Goal: Transaction & Acquisition: Purchase product/service

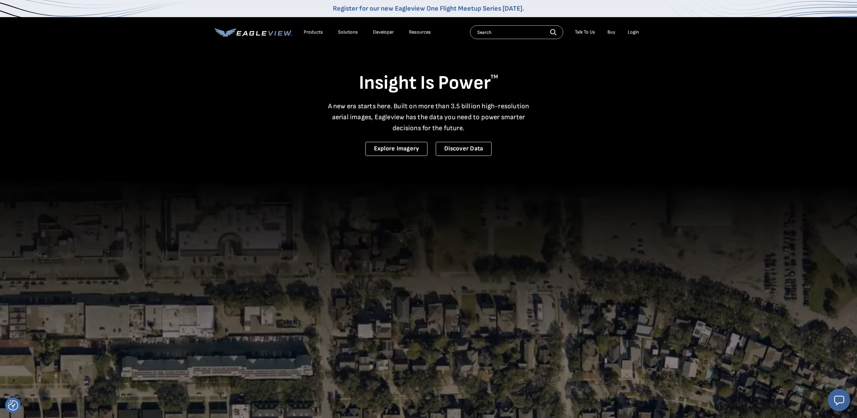
click at [636, 32] on div "Login" at bounding box center [633, 32] width 11 height 6
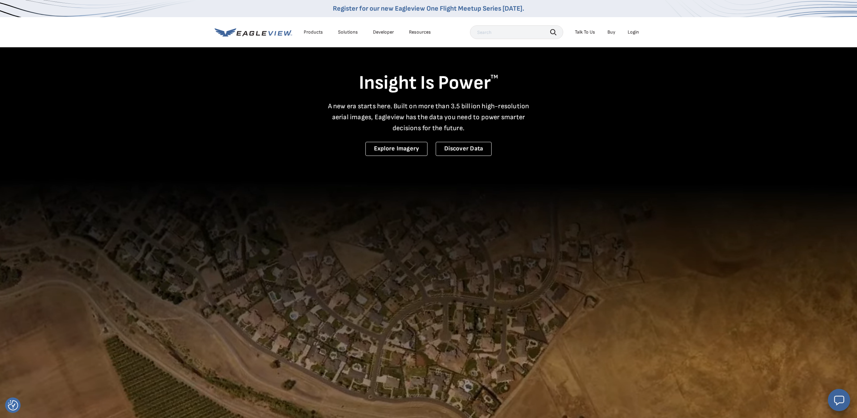
click at [312, 34] on div "Products" at bounding box center [313, 32] width 19 height 6
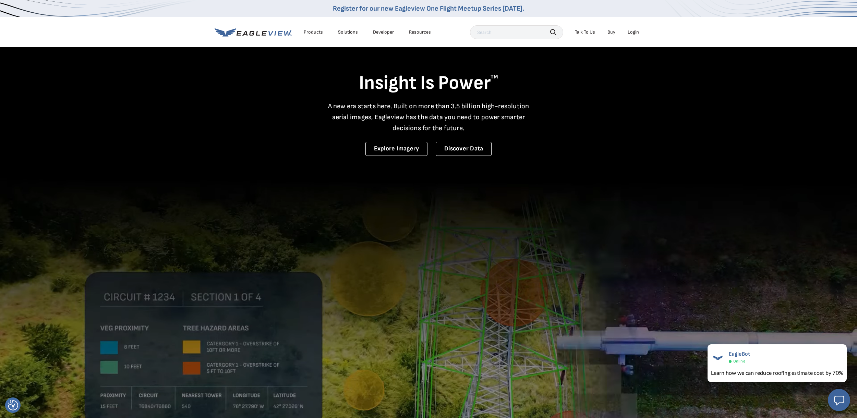
click at [631, 33] on div "Login" at bounding box center [633, 32] width 11 height 6
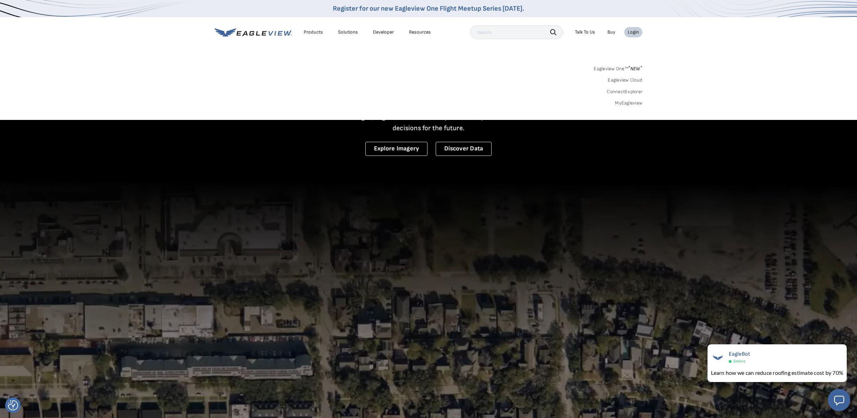
click at [612, 32] on link "Buy" at bounding box center [611, 32] width 8 height 6
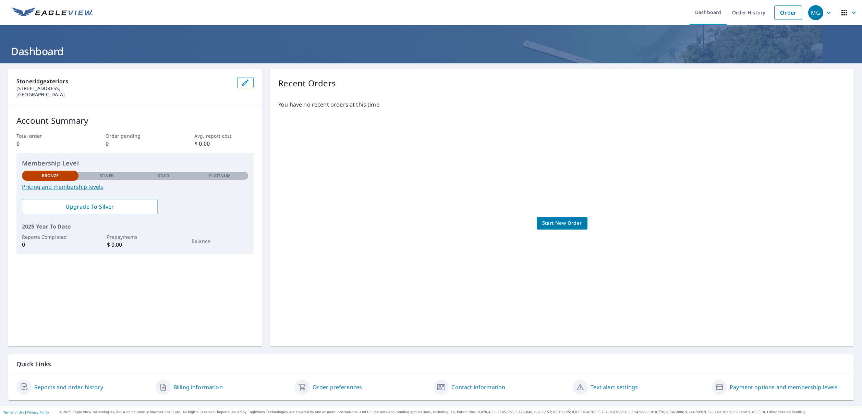
click at [63, 188] on link "Pricing and membership levels" at bounding box center [135, 187] width 226 height 8
click at [97, 175] on div "Silver" at bounding box center [106, 176] width 57 height 8
click at [89, 186] on link "Pricing and membership levels" at bounding box center [135, 187] width 226 height 8
click at [105, 207] on span "Upgrade To Silver" at bounding box center [89, 207] width 125 height 8
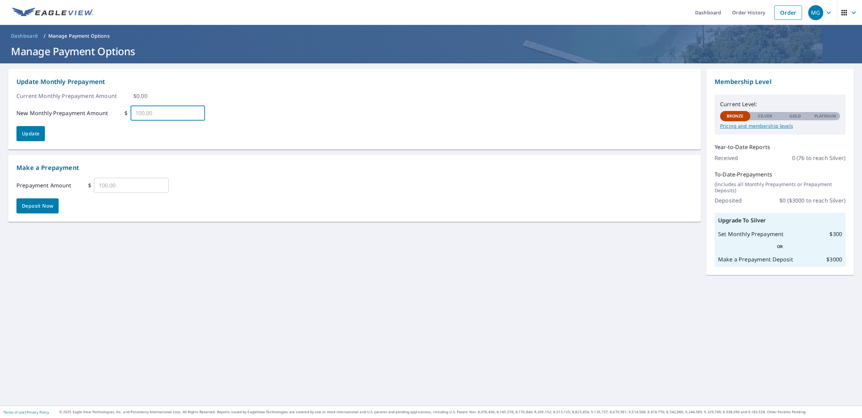
click at [162, 111] on input "text" at bounding box center [168, 113] width 75 height 19
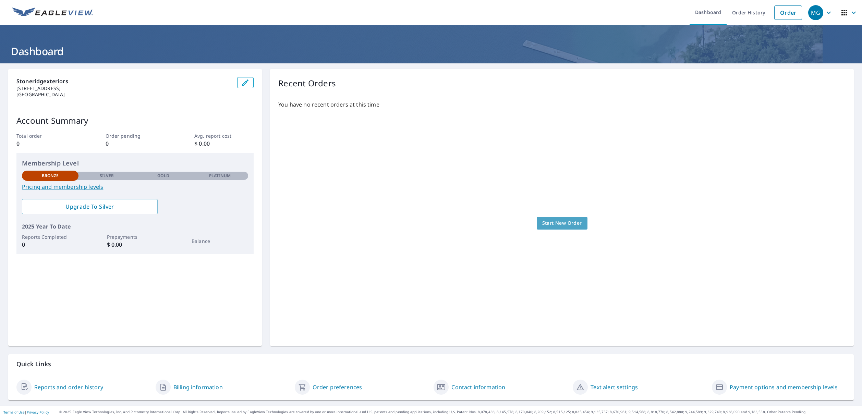
click at [542, 221] on span "Start New Order" at bounding box center [562, 223] width 40 height 9
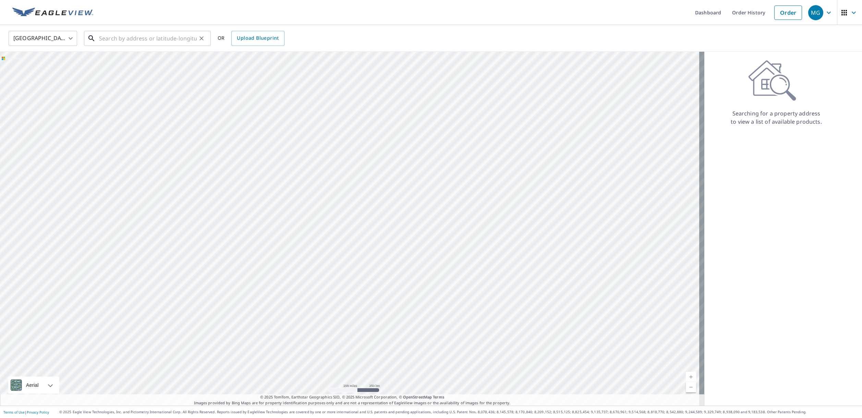
click at [121, 37] on input "text" at bounding box center [148, 38] width 98 height 19
paste input "14700 Rocksborough Rd Minnetonka MN 55345-3718"
click at [142, 69] on p "Minnetonka, MN 55345" at bounding box center [152, 65] width 108 height 7
type input "14700 Rocksborough Rd Minnetonka, MN 55345"
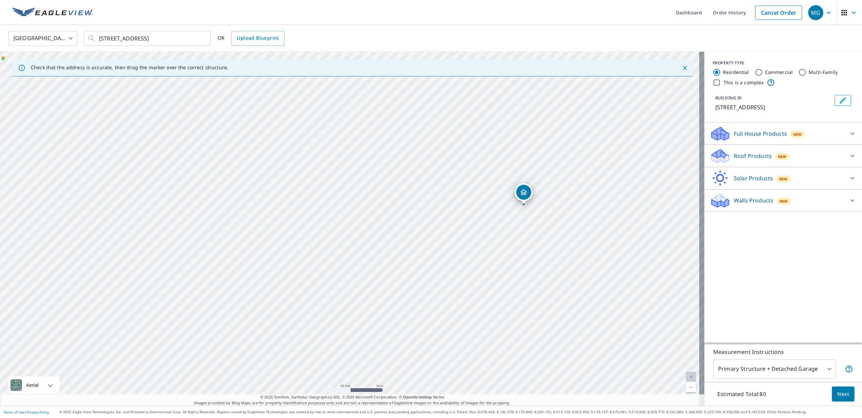
click at [755, 138] on p "Full House Products" at bounding box center [760, 134] width 53 height 8
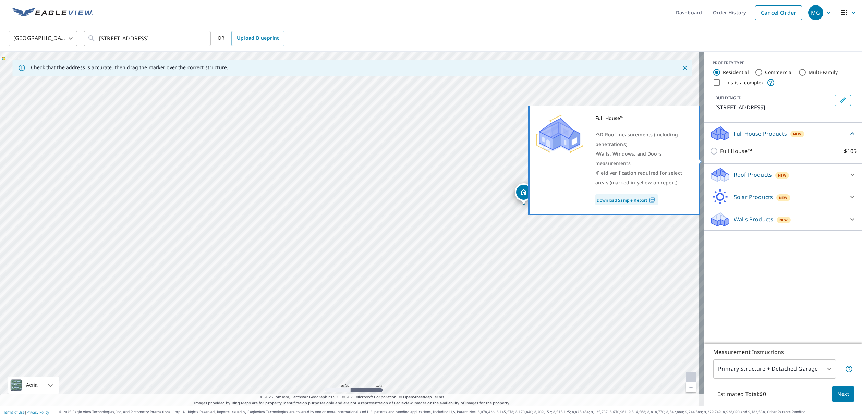
click at [710, 155] on input "Full House™ $105" at bounding box center [715, 151] width 10 height 8
checkbox input "true"
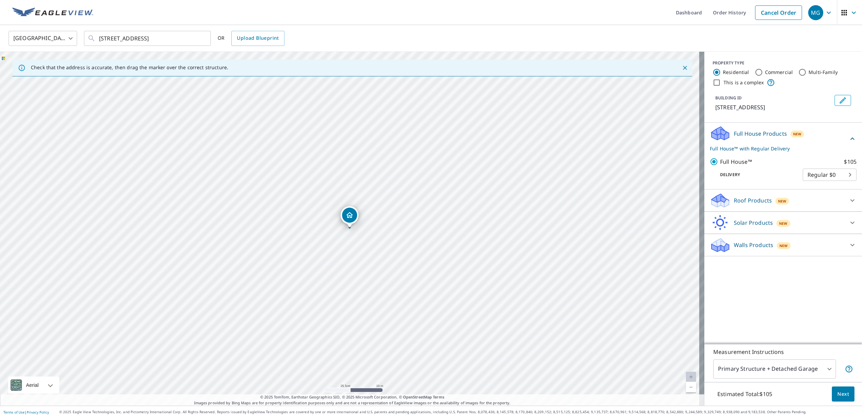
click at [839, 395] on span "Next" at bounding box center [843, 394] width 12 height 9
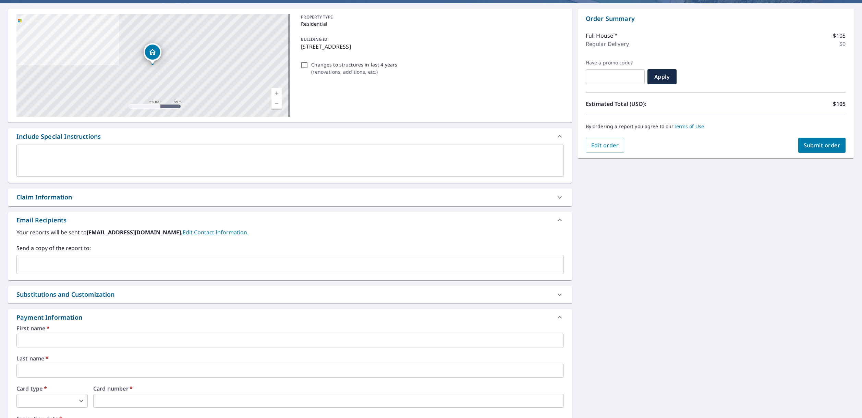
scroll to position [150, 0]
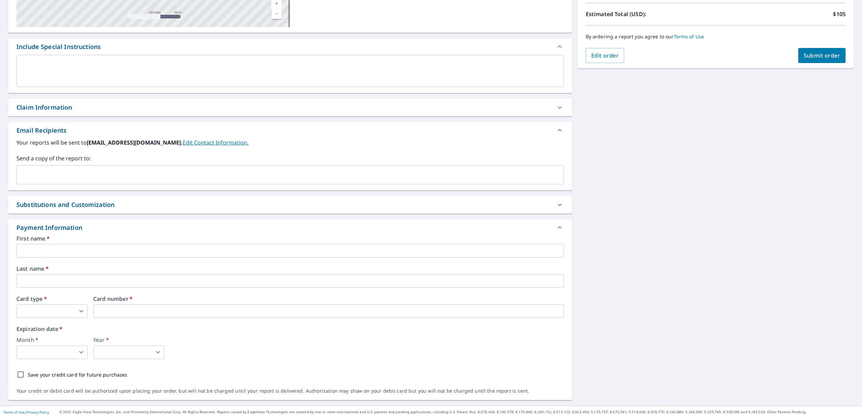
click at [63, 253] on input "text" at bounding box center [289, 251] width 547 height 14
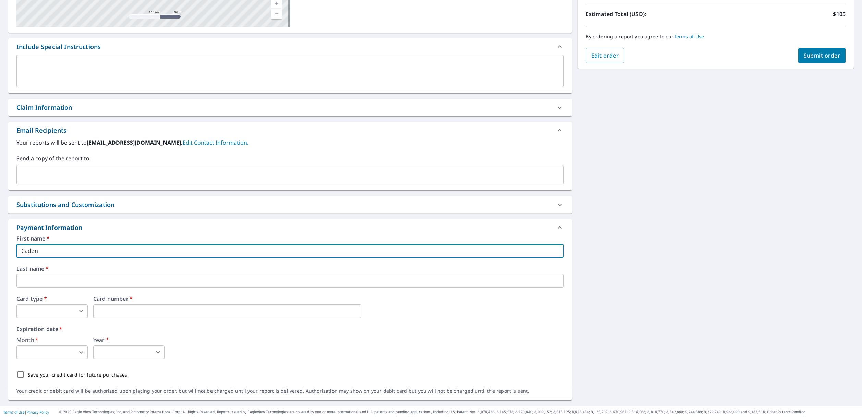
type input "Caden"
click at [70, 282] on input "text" at bounding box center [289, 281] width 547 height 14
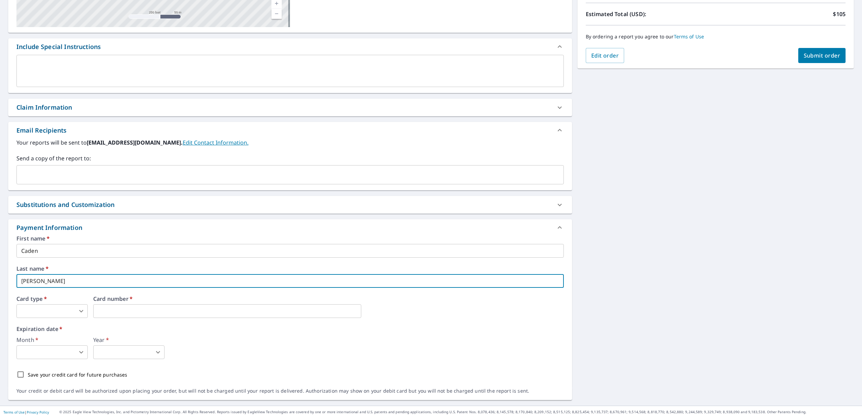
type input "Fritz"
click at [72, 314] on body "MG MG Dashboard Order History Cancel Order MG Dashboard / Finalize Order Finali…" at bounding box center [431, 209] width 862 height 418
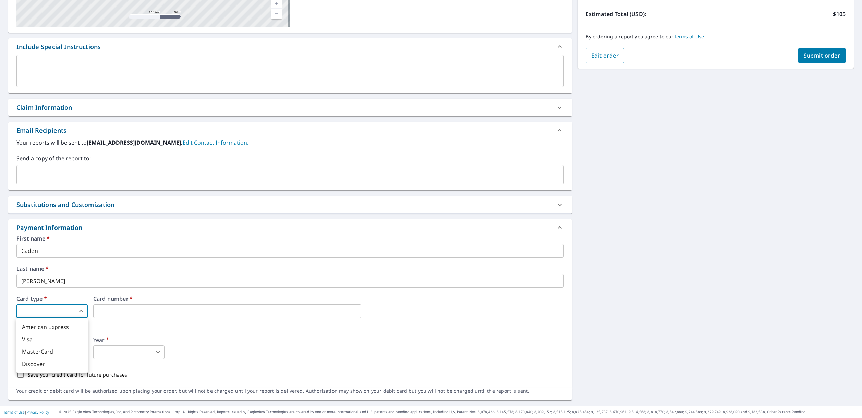
click at [52, 326] on li "American Express" at bounding box center [51, 327] width 71 height 12
type input "1"
click at [126, 318] on iframe at bounding box center [227, 311] width 268 height 14
click at [52, 360] on div "First name   * Caden ​ Last name   * Fritz ​ Card type   * American Express 1 ​…" at bounding box center [289, 309] width 547 height 146
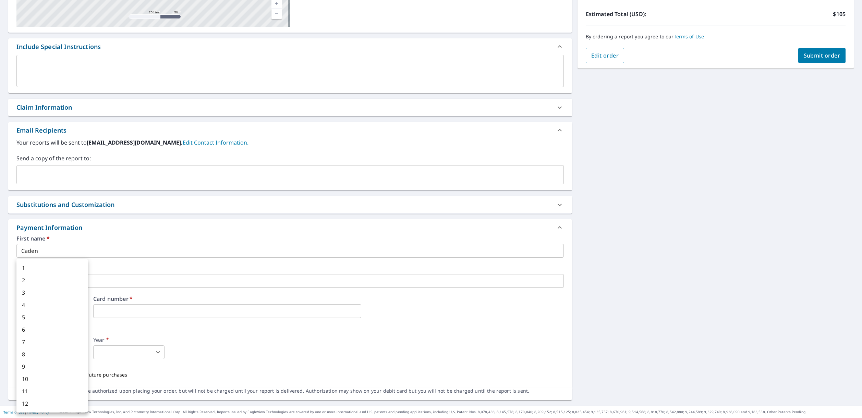
click at [57, 356] on body "MG MG Dashboard Order History Cancel Order MG Dashboard / Finalize Order Finali…" at bounding box center [431, 209] width 862 height 418
click at [33, 356] on li "8" at bounding box center [51, 354] width 71 height 12
type input "8"
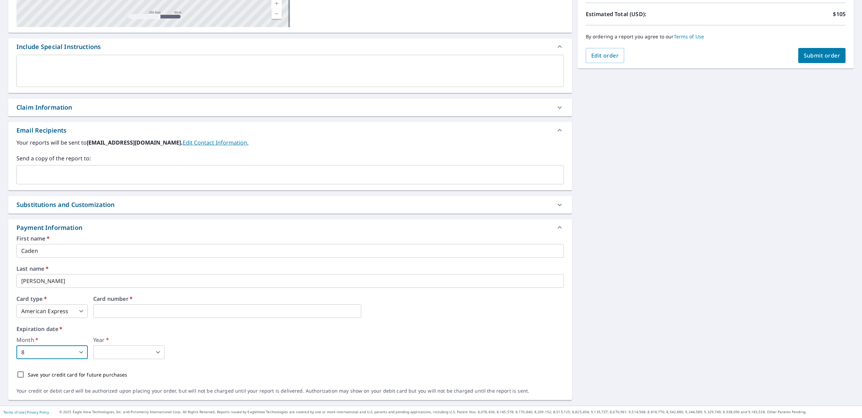
click at [125, 358] on body "MG MG Dashboard Order History Cancel Order MG Dashboard / Finalize Order Finali…" at bounding box center [431, 209] width 862 height 418
click at [105, 328] on li "2029" at bounding box center [128, 330] width 71 height 12
type input "2029"
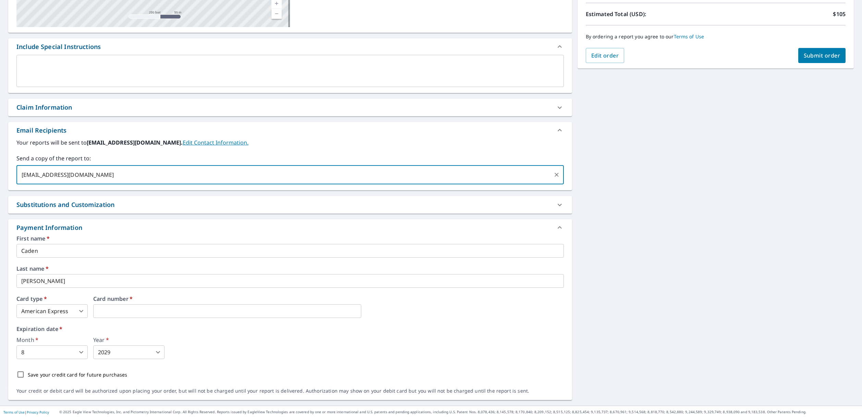
type input "info@stoneridgexteriors.com"
click at [20, 374] on input "Save your credit card for future purchases" at bounding box center [20, 374] width 14 height 14
checkbox input "true"
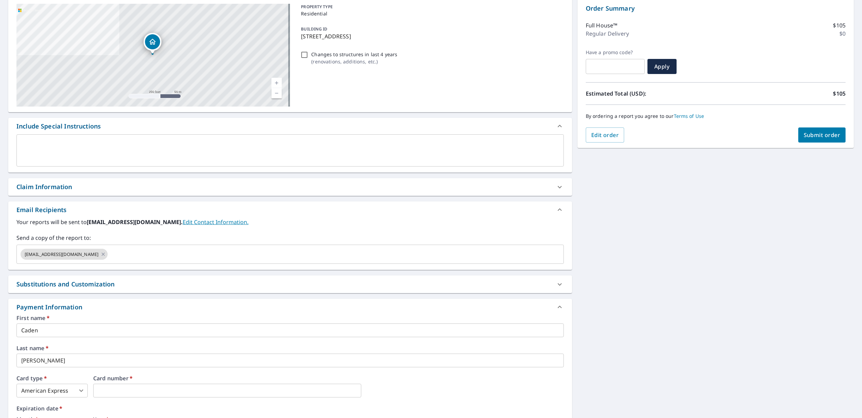
scroll to position [0, 0]
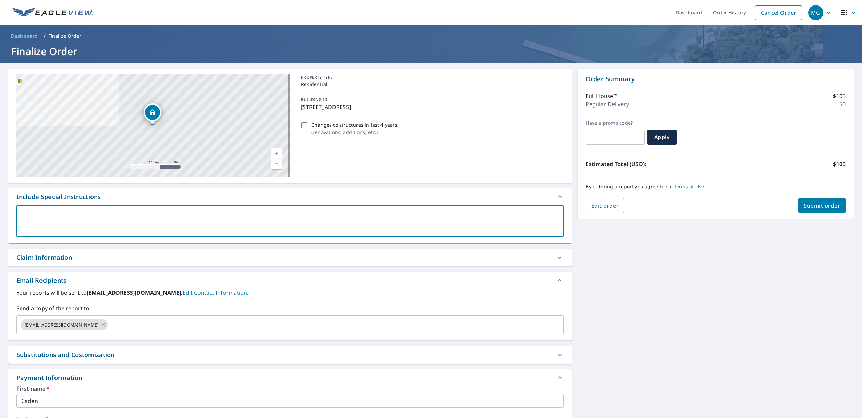
click at [55, 217] on textarea at bounding box center [290, 221] width 538 height 20
type textarea "S"
type textarea "x"
type textarea "SQ"
type textarea "x"
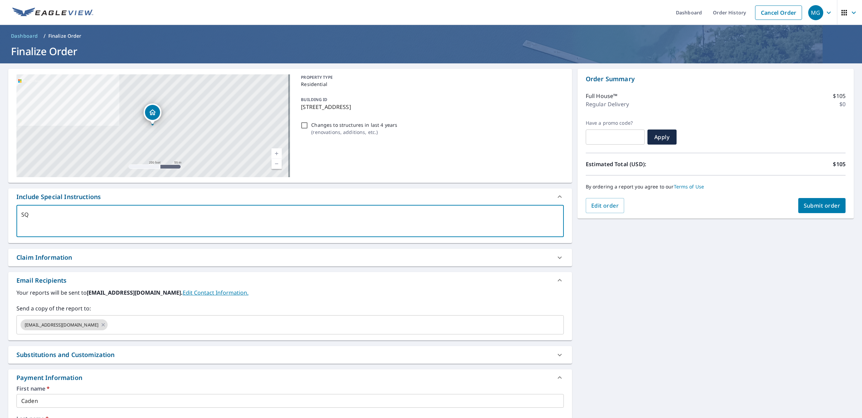
type textarea "SQD"
type textarea "x"
type textarea "SQ"
type textarea "x"
type textarea "SQF"
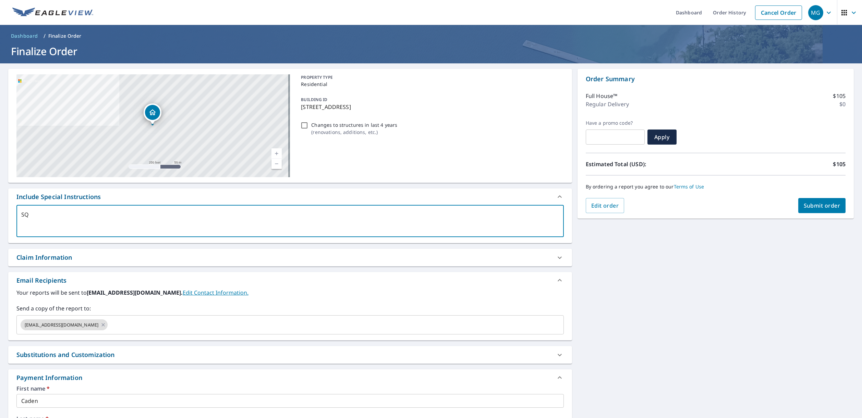
type textarea "x"
type textarea "SQFT"
type textarea "x"
type textarea "SQFT"
type textarea "x"
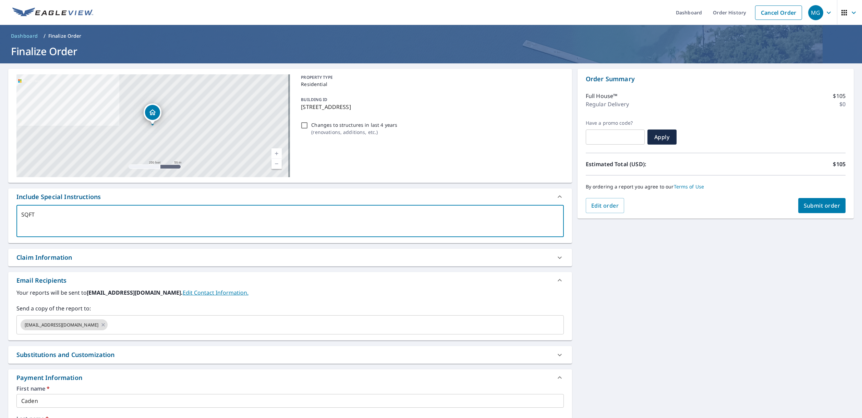
type textarea "SQFT o"
type textarea "x"
type textarea "SQFT of"
type textarea "x"
type textarea "SQFT of"
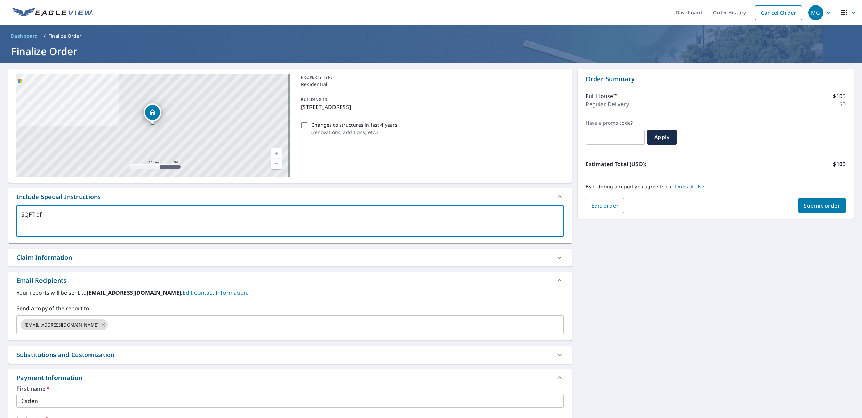
type textarea "x"
type textarea "SQFT of o"
type textarea "x"
type textarea "SQFT of on"
type textarea "x"
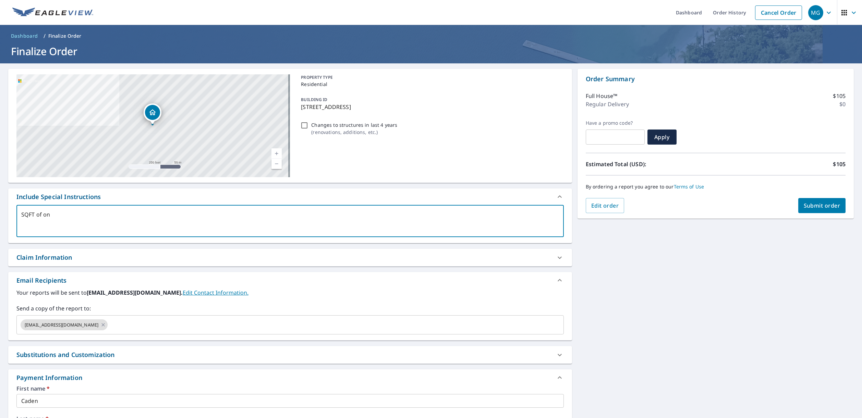
type textarea "SQFT of onn"
type textarea "x"
type textarea "SQFT of onni"
type textarea "x"
type textarea "SQFT of onnin"
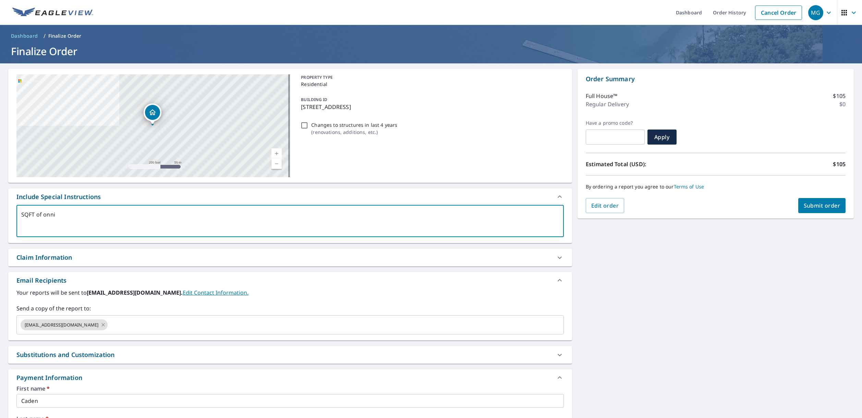
type textarea "x"
type textarea "SQFT of onning"
type textarea "x"
type textarea "SQFT of onnings"
type textarea "x"
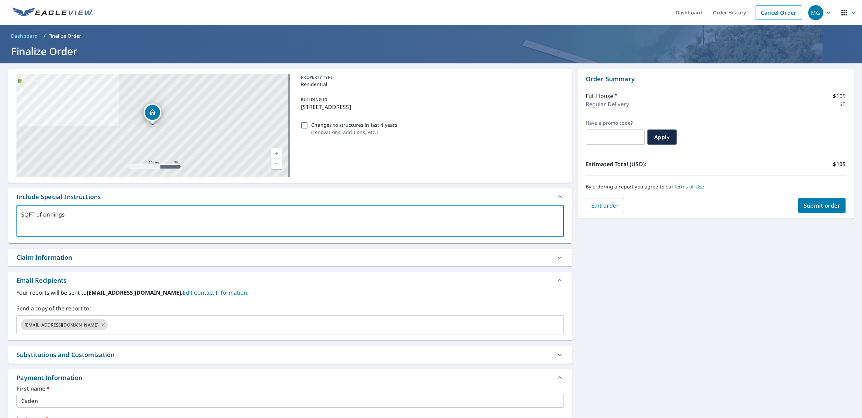
type textarea "SQFT of onning"
type textarea "x"
type textarea "SQFT of onnin"
type textarea "x"
type textarea "SQFT of onni"
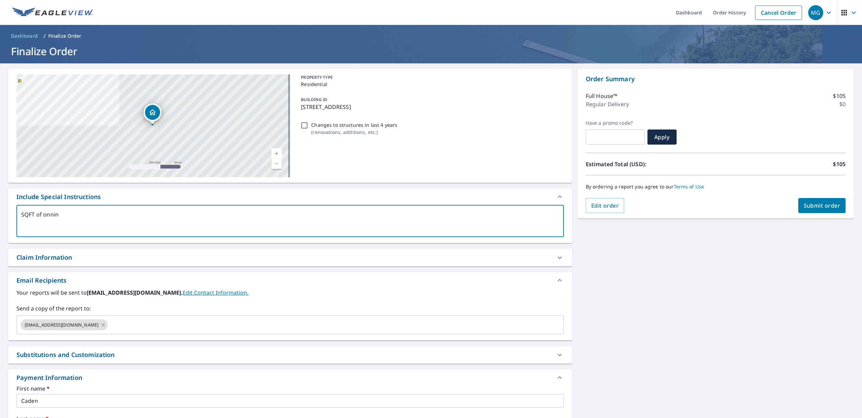
type textarea "x"
type textarea "SQFT of onn"
type textarea "x"
type textarea "SQFT of on"
type textarea "x"
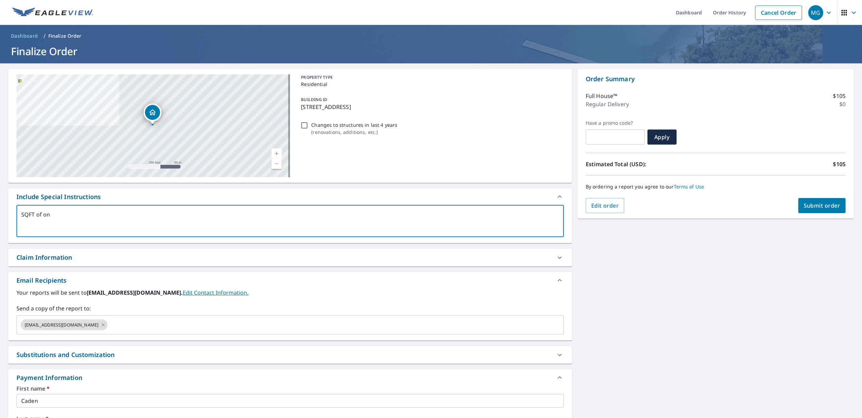
type textarea "SQFT of o"
type textarea "x"
type textarea "SQFT of"
type textarea "x"
type textarea "SQFT of"
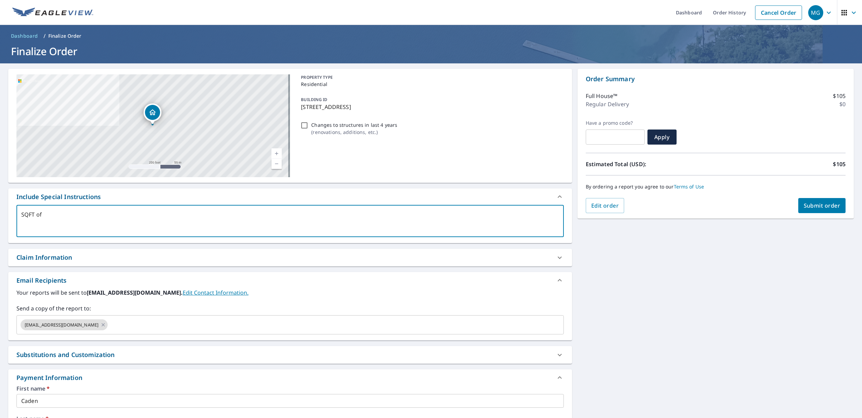
type textarea "x"
type textarea "SQFT o"
type textarea "x"
type textarea "SQFT"
type textarea "x"
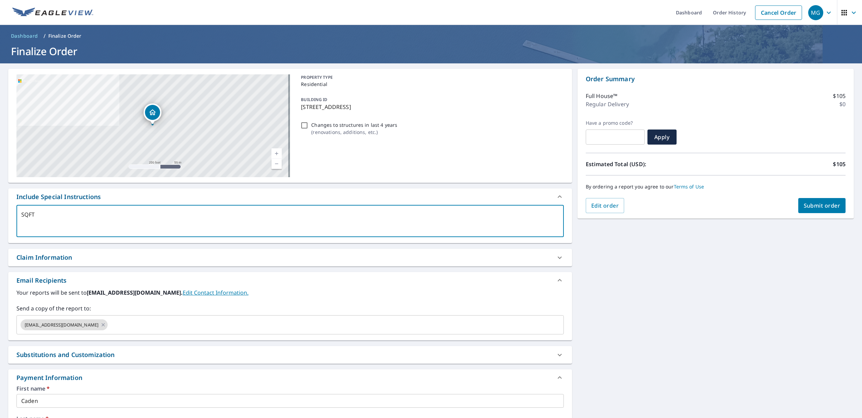
type textarea "SQFT o"
type textarea "x"
type textarea "SQFT of"
type textarea "x"
type textarea "SQFT of"
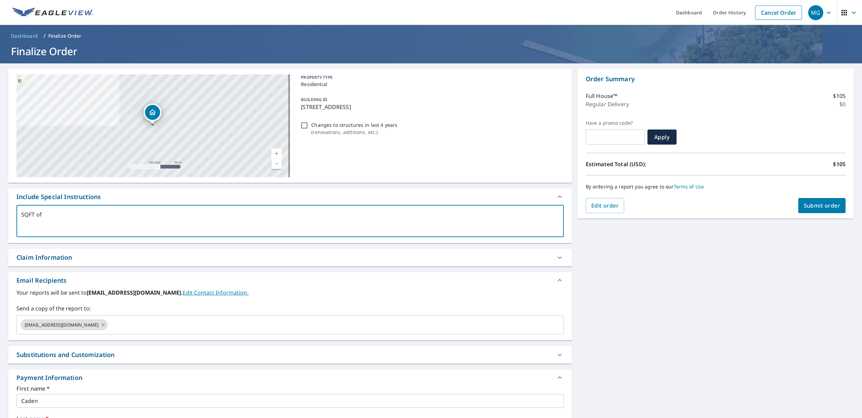
type textarea "x"
type textarea "SQFT of t"
type textarea "x"
type textarea "SQFT of th"
type textarea "x"
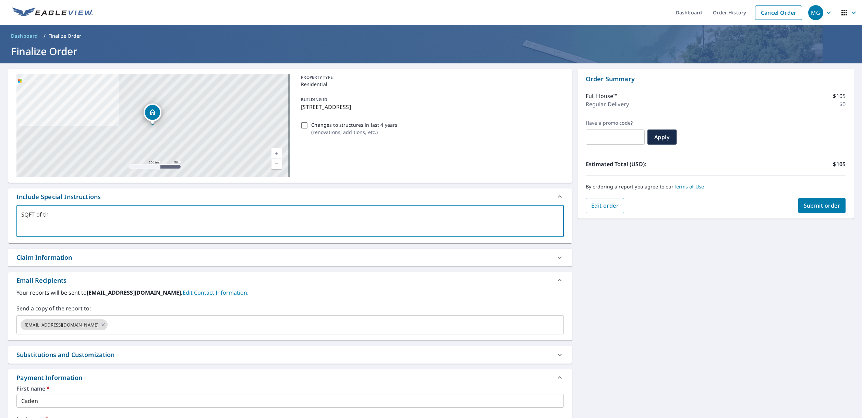
type textarea "SQFT of the"
type textarea "x"
type textarea "SQFT of the"
type textarea "x"
type textarea "SQFT of the s"
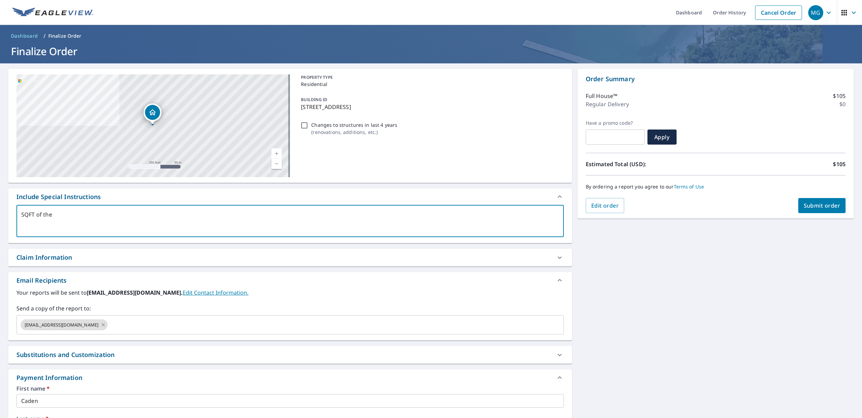
type textarea "x"
type textarea "SQFT of the si"
type textarea "x"
type textarea "SQFT of the sid"
type textarea "x"
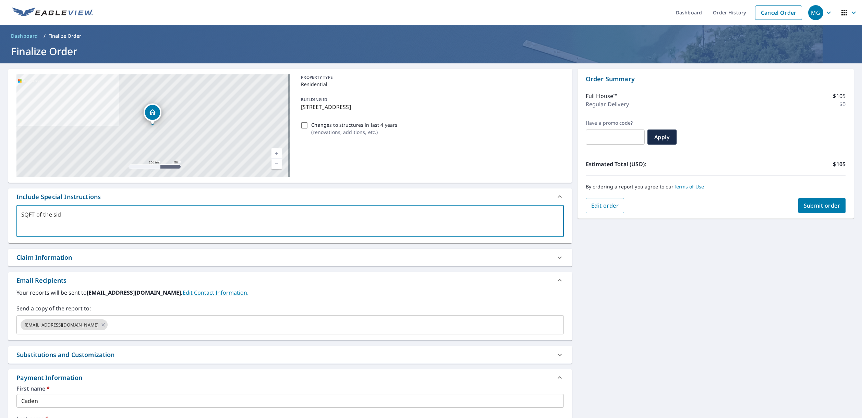
type textarea "SQFT of the sidi"
type textarea "x"
type textarea "SQFT of the sidin"
type textarea "x"
type textarea "SQFT of the siding"
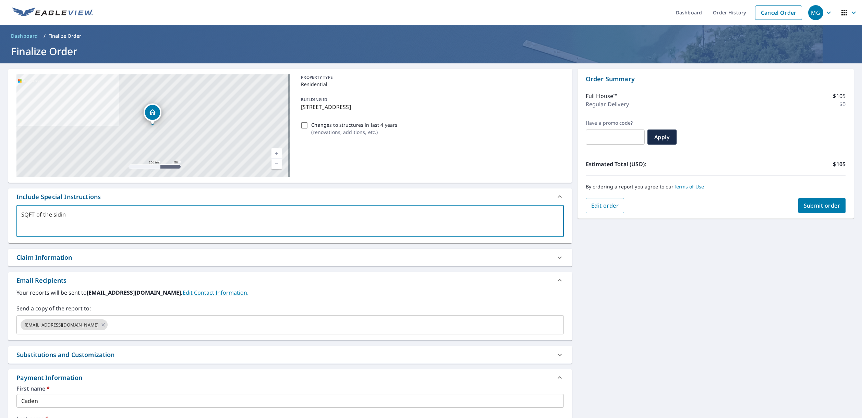
type textarea "x"
type textarea "SQFT of the siding"
type textarea "x"
type textarea "SQFT of the siding o"
type textarea "x"
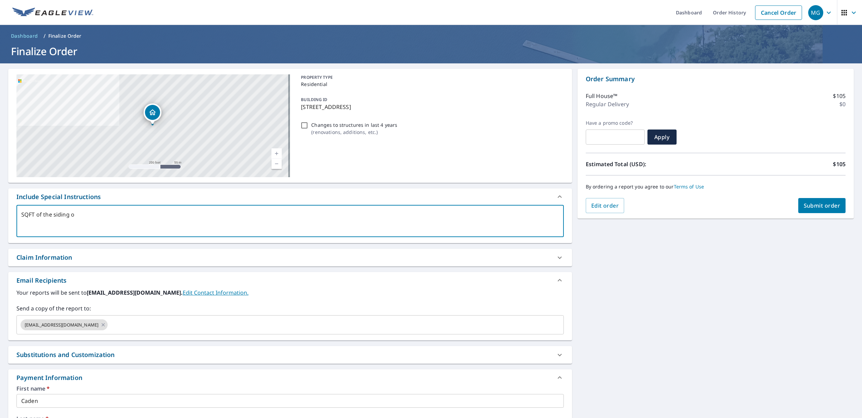
type textarea "SQFT of the siding of"
type textarea "x"
type textarea "SQFT of the siding of"
type textarea "x"
type textarea "SQFT of the siding of t"
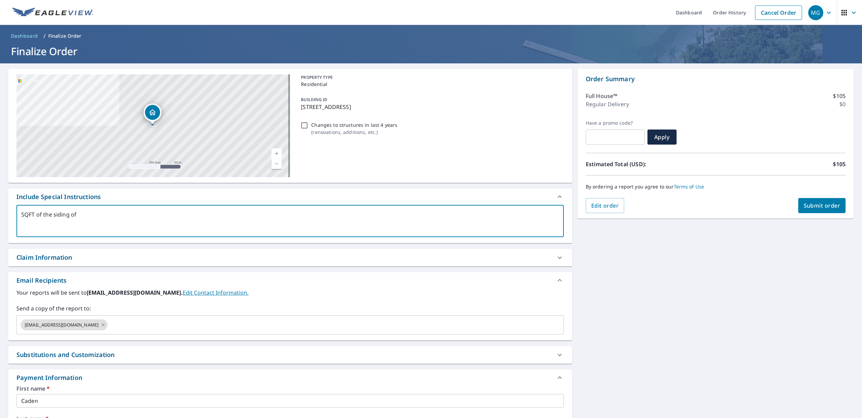
type textarea "x"
type textarea "SQFT of the siding of th"
type textarea "x"
type textarea "SQFT of the siding of the"
type textarea "x"
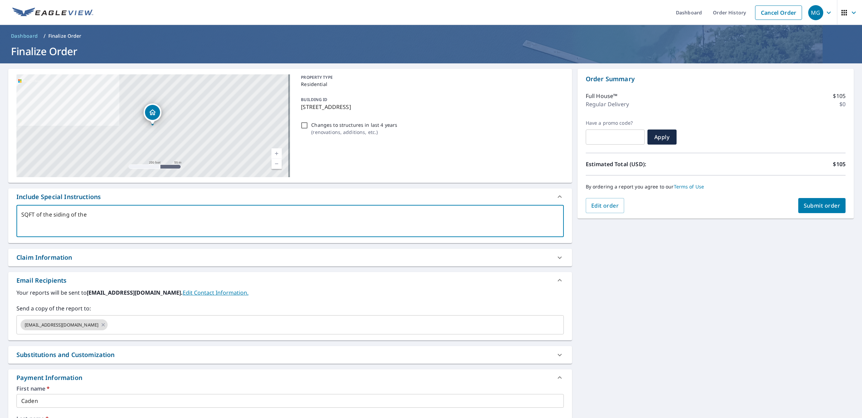
type textarea "SQFT of the siding of the"
type textarea "x"
type textarea "SQFT of the siding of the s"
type textarea "x"
type textarea "SQFT of the siding of the sh"
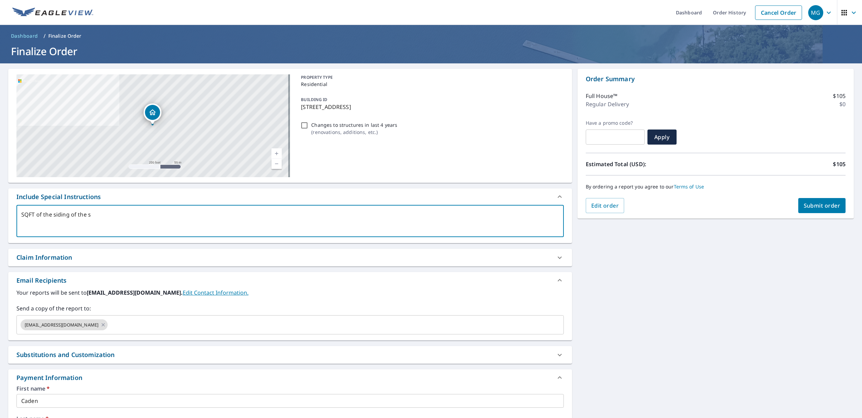
type textarea "x"
type textarea "SQFT of the siding of the shi"
type textarea "x"
type textarea "SQFT of the siding of the shin"
type textarea "x"
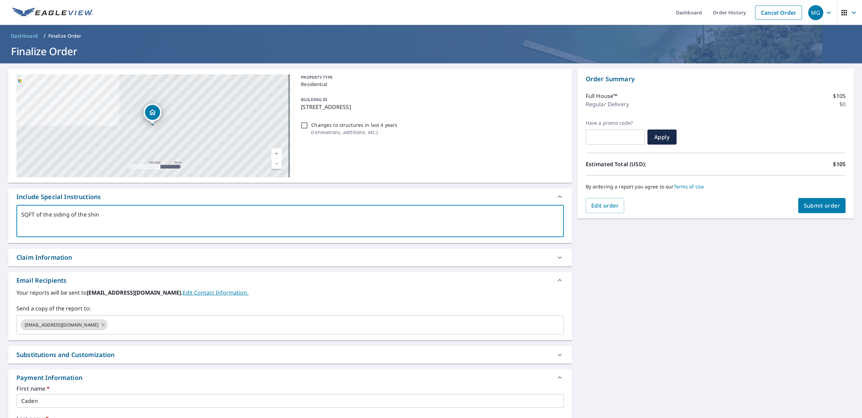
type textarea "SQFT of the siding of the shing"
type textarea "x"
type textarea "SQFT of the siding of the shingl"
type textarea "x"
type textarea "SQFT of the siding of the shingle"
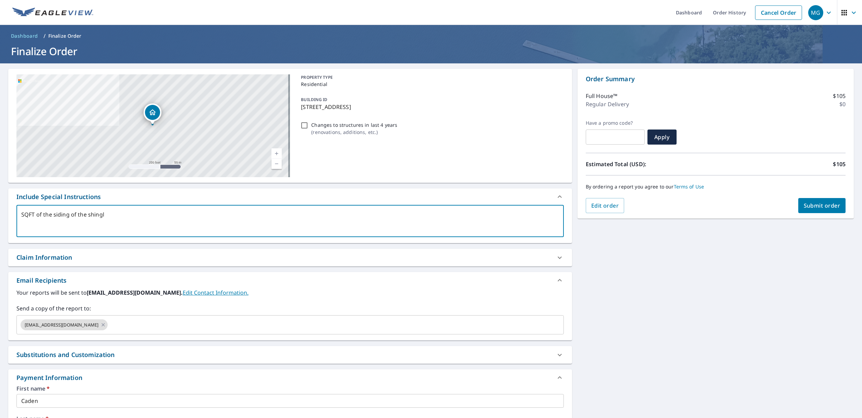
type textarea "x"
type textarea "SQFT of the siding of the shingles"
type textarea "x"
type textarea "SQFT of the siding of the shingles"
type textarea "x"
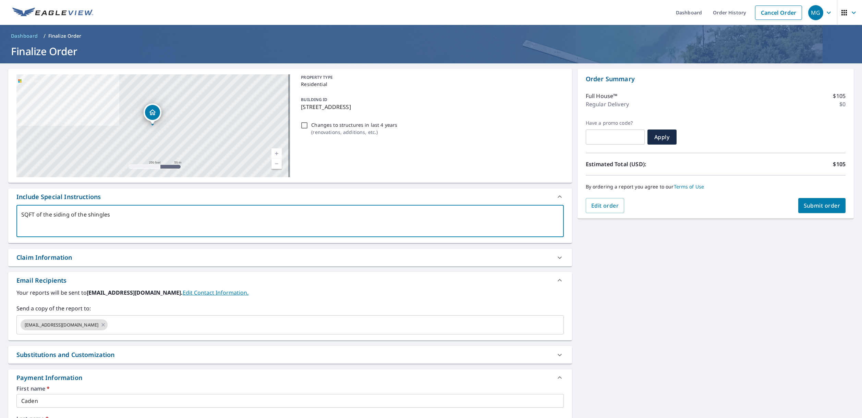
type textarea "SQFT of the siding of the shingles o"
type textarea "x"
type textarea "SQFT of the siding of the shingles on"
type textarea "x"
type textarea "SQFT of the siding of the shingles on"
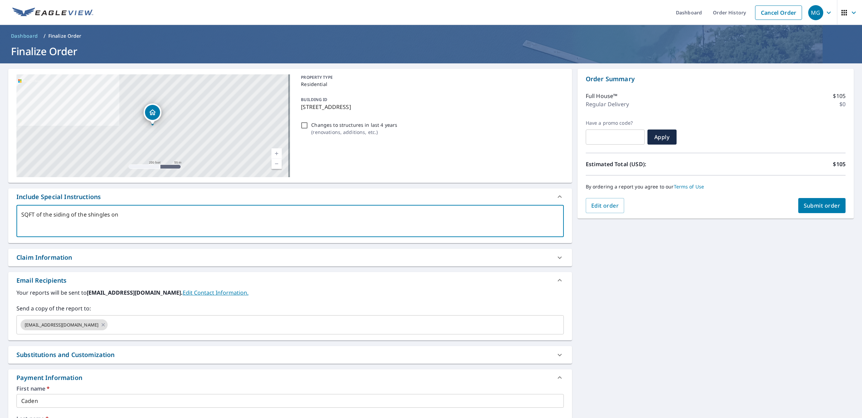
type textarea "x"
type textarea "SQFT of the siding of the shingles on t"
type textarea "x"
type textarea "SQFT of the siding of the shingles on th"
type textarea "x"
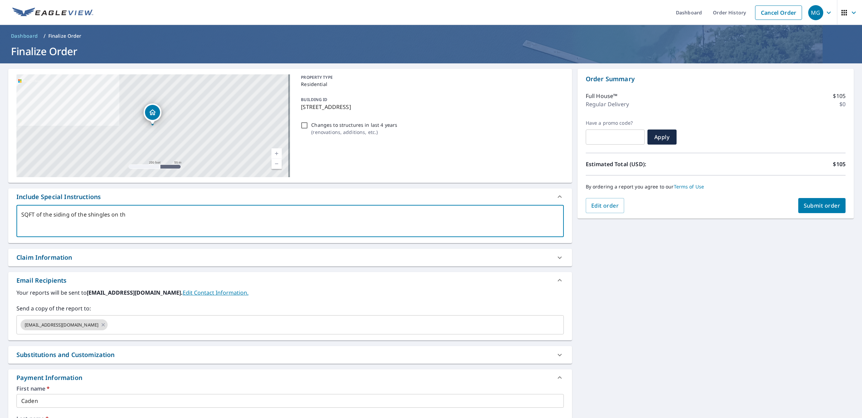
type textarea "SQFT of the siding of the shingles on the"
type textarea "x"
type textarea "SQFT of the siding of the shingles on the"
type textarea "x"
type textarea "SQFT of the siding of the shingles on the s"
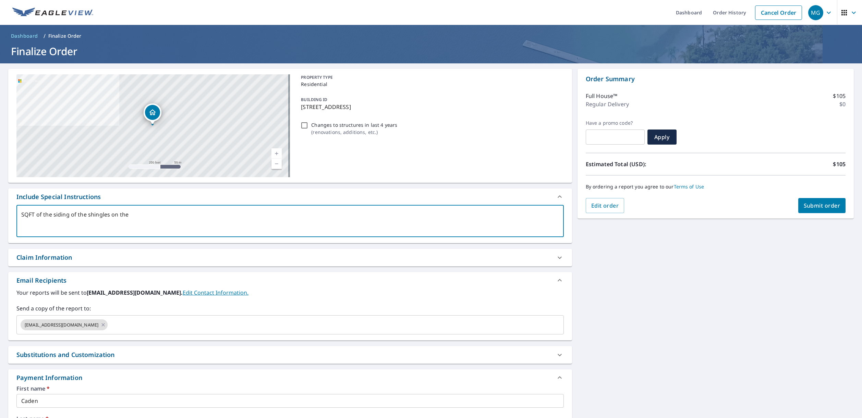
type textarea "x"
type textarea "SQFT of the siding of the shingles on the si"
type textarea "x"
type textarea "SQFT of the siding of the shingles on the sid"
type textarea "x"
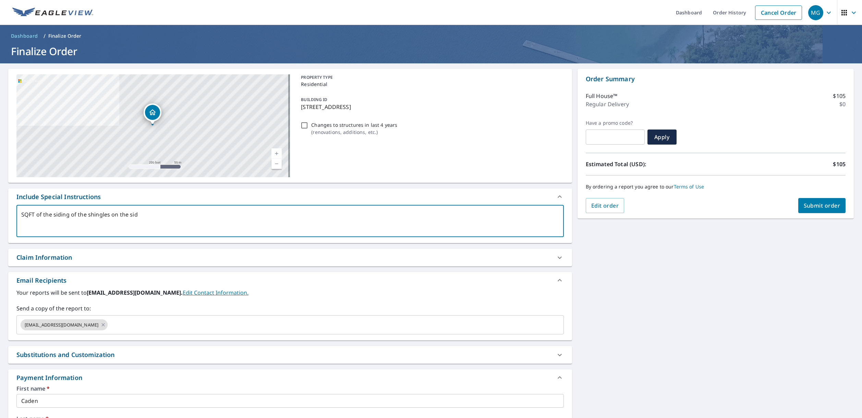
type textarea "SQFT of the siding of the shingles on the side"
type textarea "x"
type textarea "SQFT of the siding of the shingles on the side"
type textarea "x"
type textarea "SQFT of the siding of the shingles on the side o"
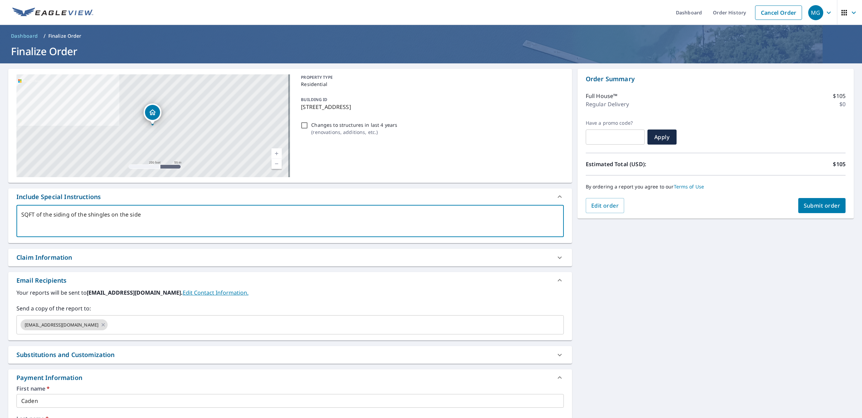
type textarea "x"
type textarea "SQFT of the siding of the shingles on the side of"
type textarea "x"
type textarea "SQFT of the siding of the shingles on the side of"
type textarea "x"
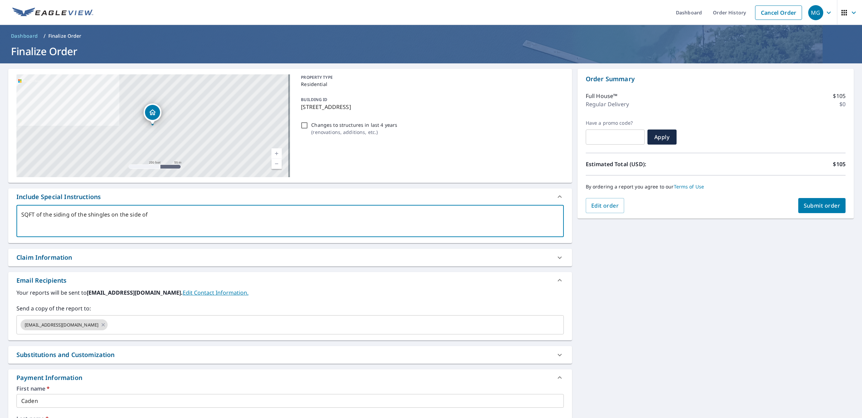
type textarea "SQFT of the siding of the shingles on the side of t"
type textarea "x"
type textarea "SQFT of the siding of the shingles on the side of th"
type textarea "x"
type textarea "SQFT of the siding of the shingles on the side of the"
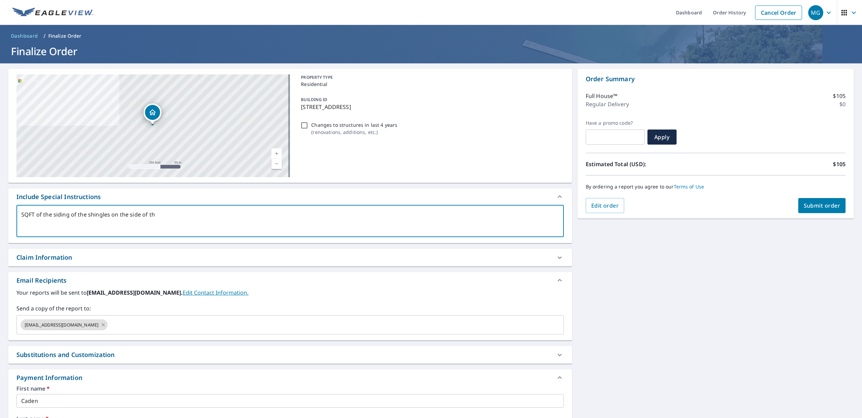
type textarea "x"
type textarea "SQFT of the siding of the shingles on the side of the"
type textarea "x"
type textarea "SQFT of the siding of the shingles on the side of the h"
type textarea "x"
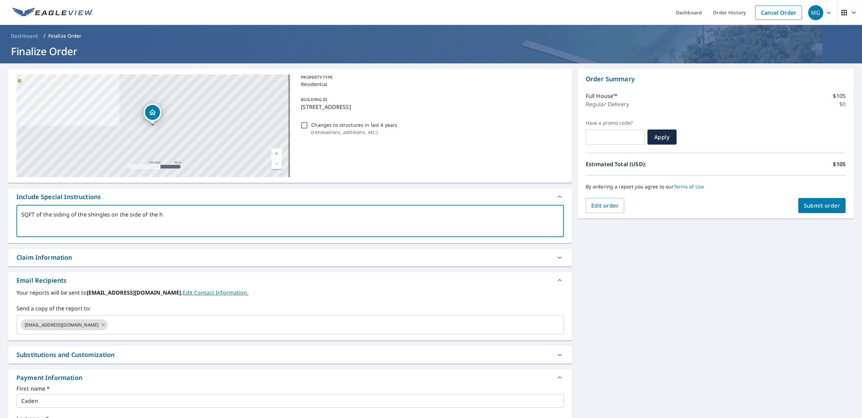
type textarea "SQFT of the siding of the shingles on the side of the ho"
type textarea "x"
type textarea "SQFT of the siding of the shingles on the side of the hou"
type textarea "x"
type textarea "SQFT of the siding of the shingles on the side of the hous"
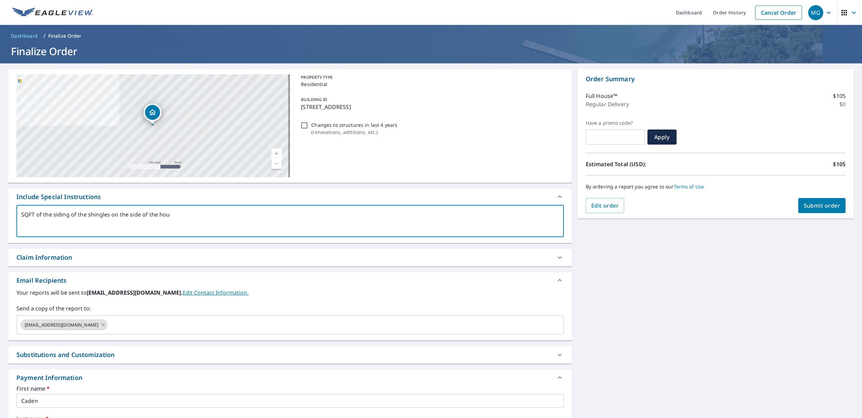
type textarea "x"
type textarea "SQFT of the siding of the shingles on the side of the house"
type textarea "x"
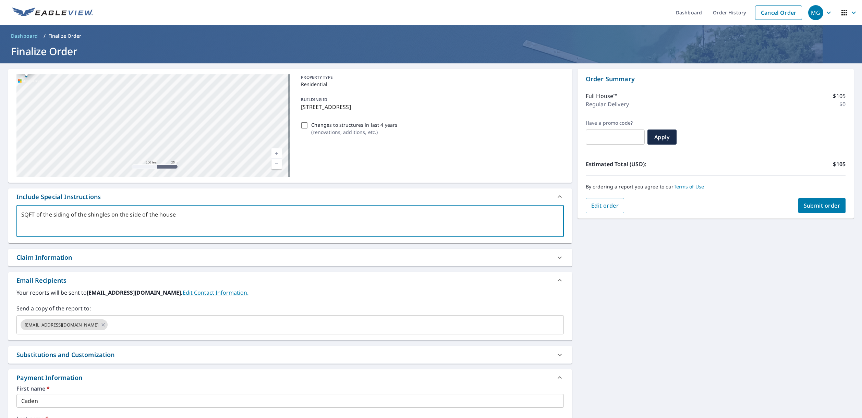
type textarea "SQFT of the siding of the shingles on the side of the house"
click at [616, 131] on input "text" at bounding box center [615, 137] width 59 height 19
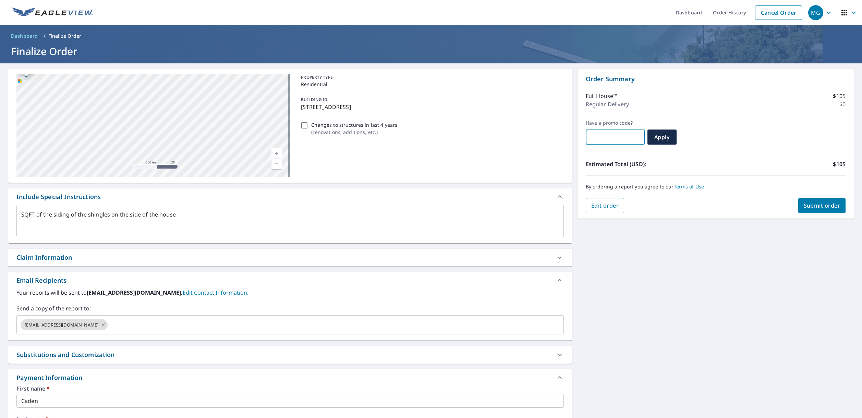
type textarea "x"
type input "m"
type textarea "x"
type input "mo"
type textarea "x"
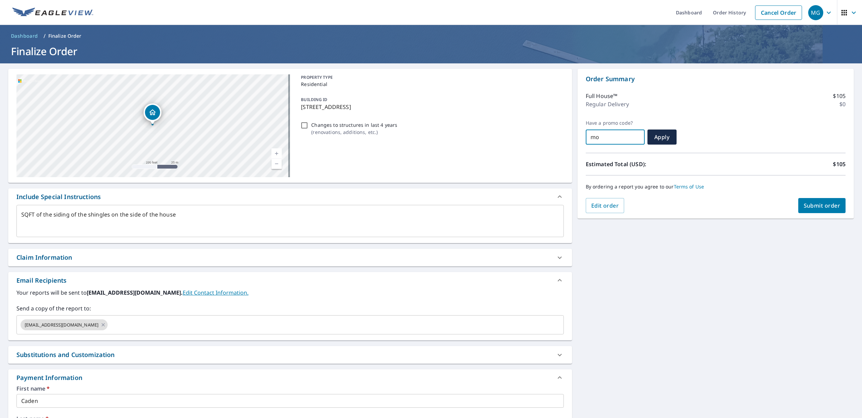
type input "mou"
type textarea "x"
type input "mou1"
type textarea "x"
type input "mou10"
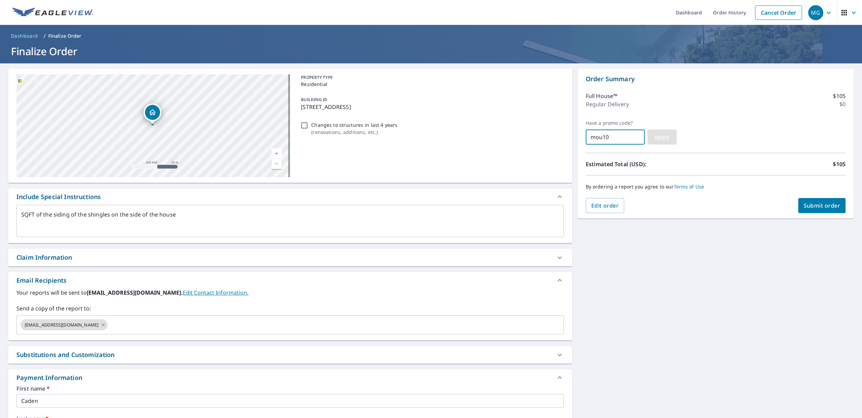
click at [661, 140] on span "Apply" at bounding box center [662, 137] width 18 height 8
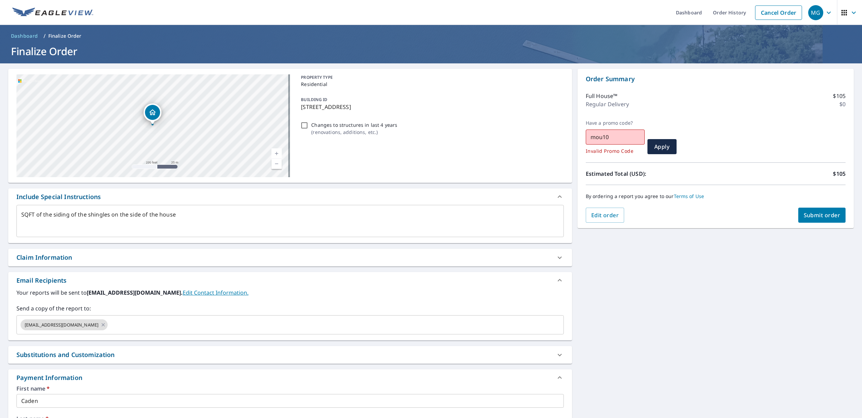
click at [819, 219] on button "Submit order" at bounding box center [822, 215] width 48 height 15
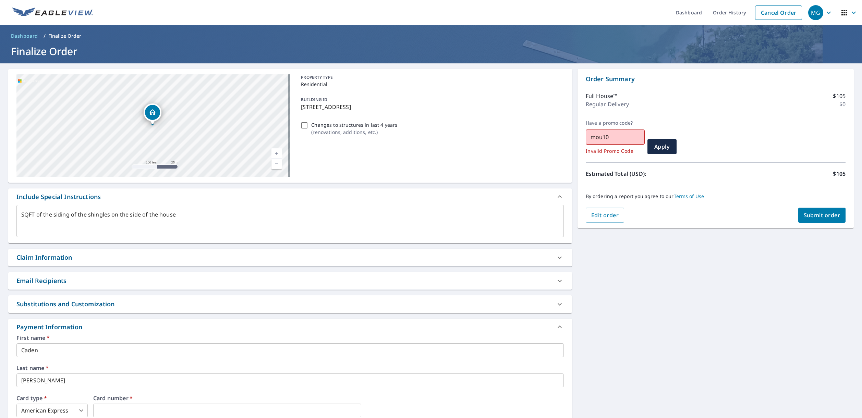
scroll to position [107, 0]
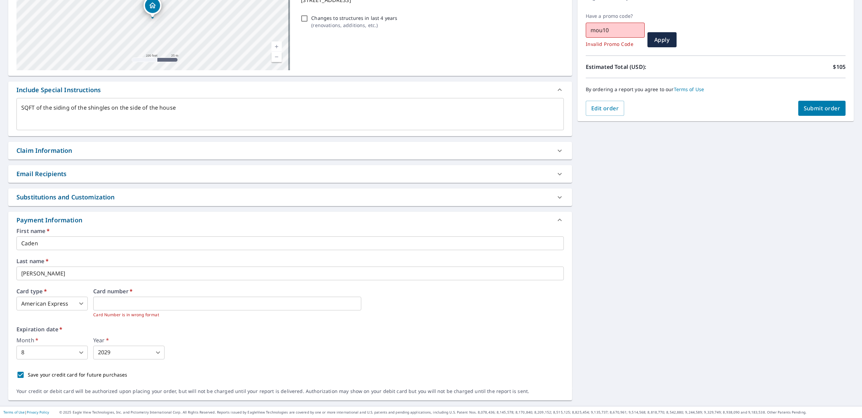
click at [434, 302] on div "Card number   * Card Number is in wrong format" at bounding box center [328, 304] width 471 height 30
click at [275, 345] on div "Month   * 8 8 ​ Year   * 2029 2029 ​" at bounding box center [289, 349] width 547 height 22
click at [226, 339] on div "Month   * 8 8 ​ Year   * 2029 2029 ​" at bounding box center [289, 349] width 547 height 22
click at [810, 107] on span "Submit order" at bounding box center [822, 109] width 37 height 8
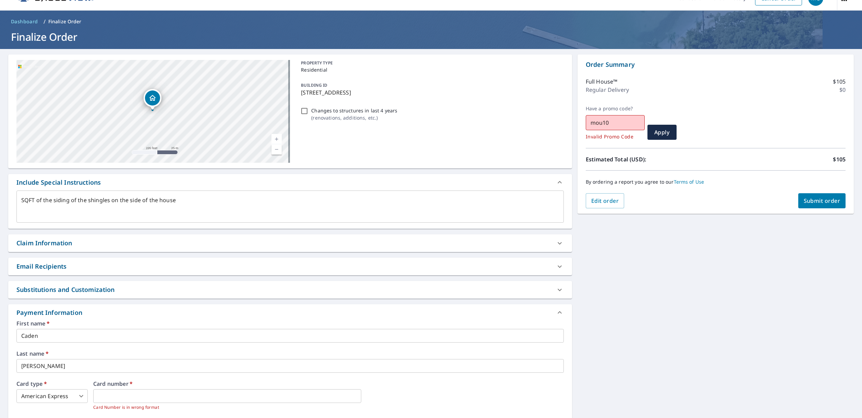
scroll to position [93, 0]
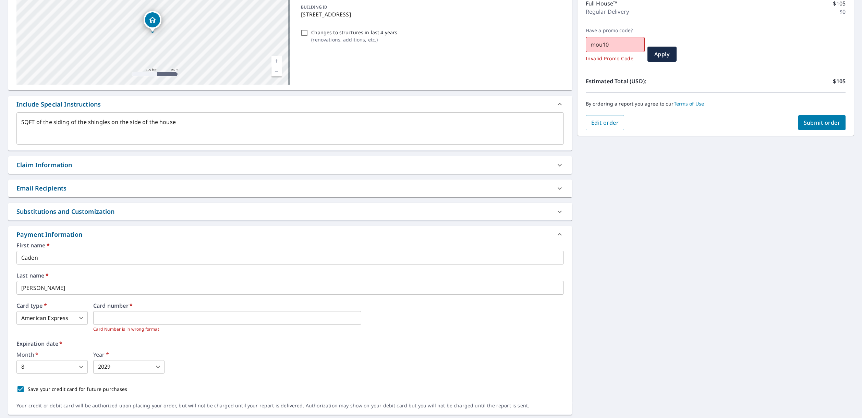
click at [194, 212] on div "Substitutions and Customization" at bounding box center [283, 211] width 535 height 9
type textarea "x"
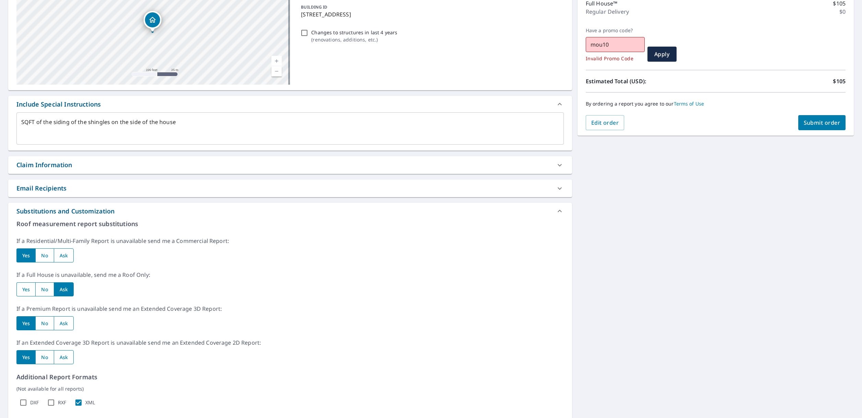
click at [45, 290] on input "radio" at bounding box center [44, 289] width 18 height 14
radio input "true"
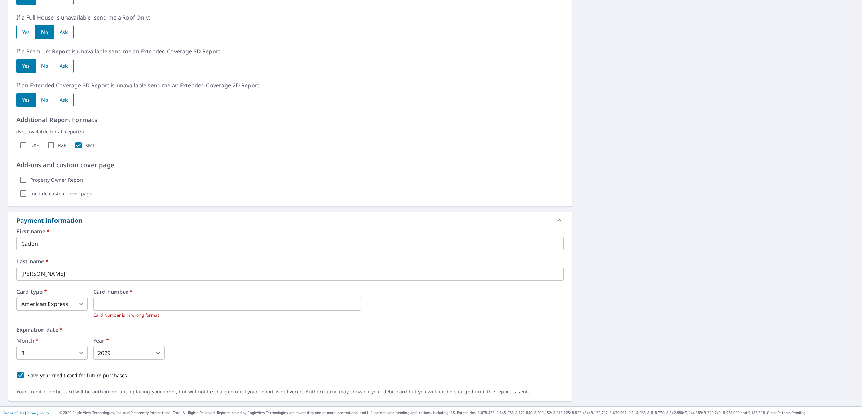
scroll to position [350, 0]
click at [556, 219] on icon at bounding box center [560, 220] width 8 height 8
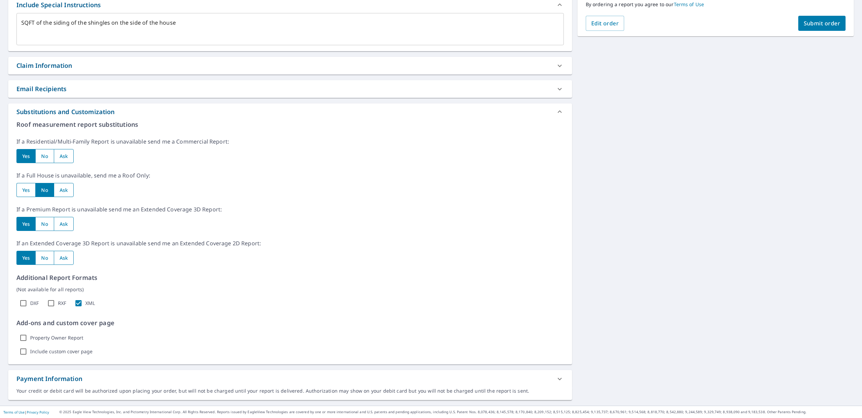
scroll to position [192, 0]
click at [556, 378] on icon at bounding box center [560, 379] width 8 height 8
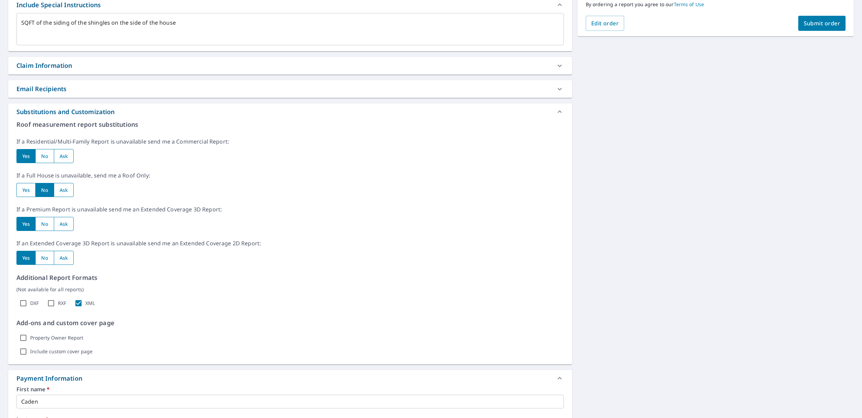
scroll to position [350, 0]
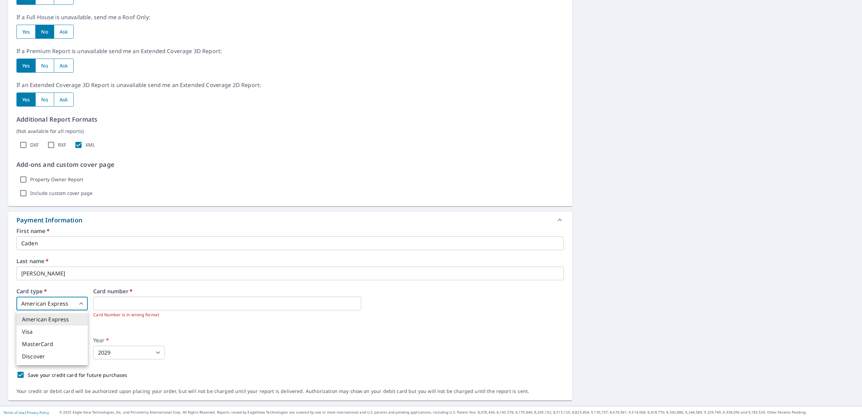
click at [81, 304] on body "MG MG Dashboard Order History Cancel Order MG Dashboard / Finalize Order Finali…" at bounding box center [431, 209] width 862 height 418
click at [238, 357] on div at bounding box center [431, 209] width 862 height 418
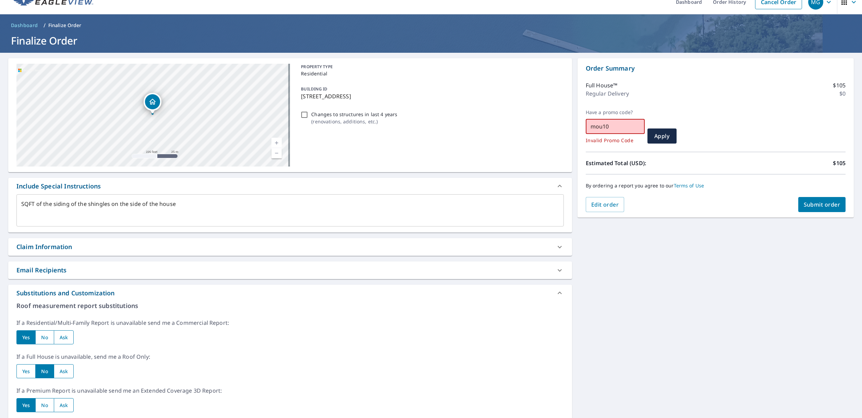
drag, startPoint x: 622, startPoint y: 130, endPoint x: 518, endPoint y: 126, distance: 103.9
click at [518, 126] on div "14700 Rocksborough Rd Minnetonka, MN 55345 Aerial Road A standard road map Aeri…" at bounding box center [431, 399] width 862 height 693
type textarea "x"
click at [663, 133] on span "Apply" at bounding box center [662, 136] width 18 height 8
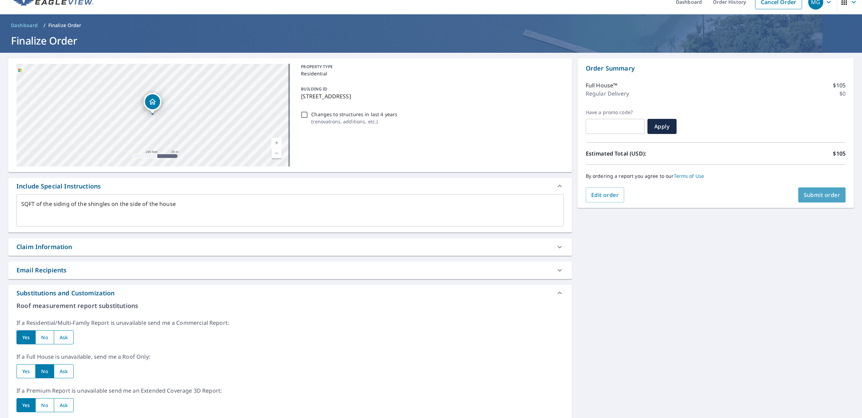
click at [817, 190] on button "Submit order" at bounding box center [822, 195] width 48 height 15
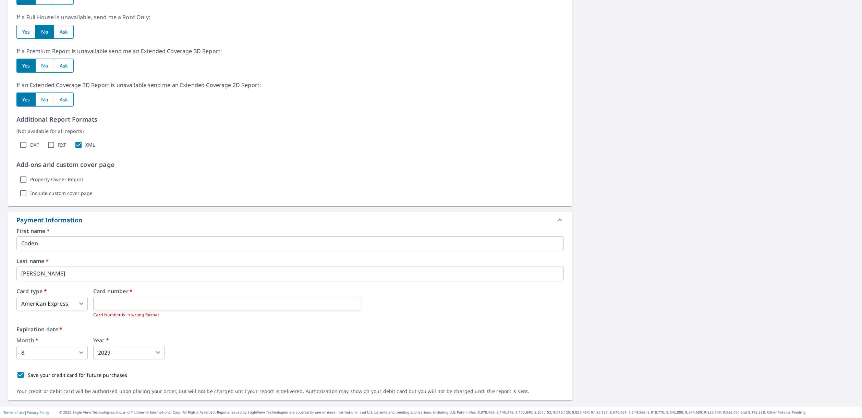
click at [642, 291] on div "14700 Rocksborough Rd Minnetonka, MN 55345 Aerial Road A standard road map Aeri…" at bounding box center [431, 59] width 862 height 693
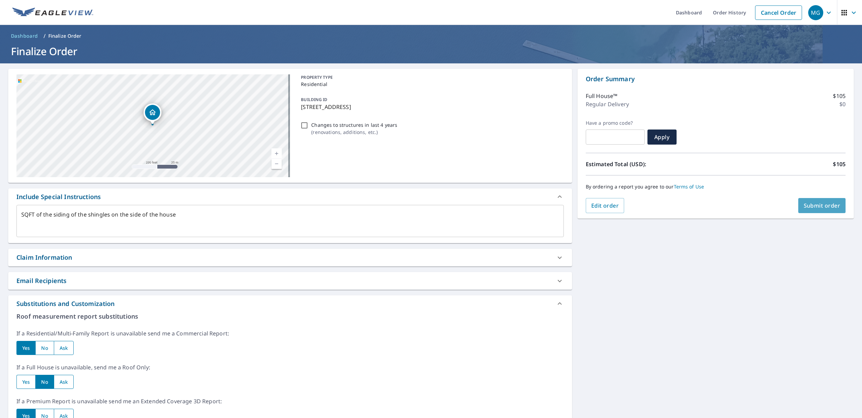
click at [830, 203] on span "Submit order" at bounding box center [822, 206] width 37 height 8
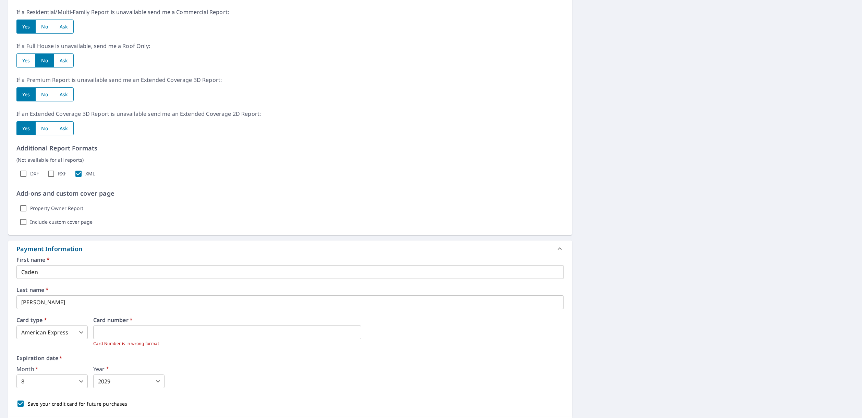
scroll to position [350, 0]
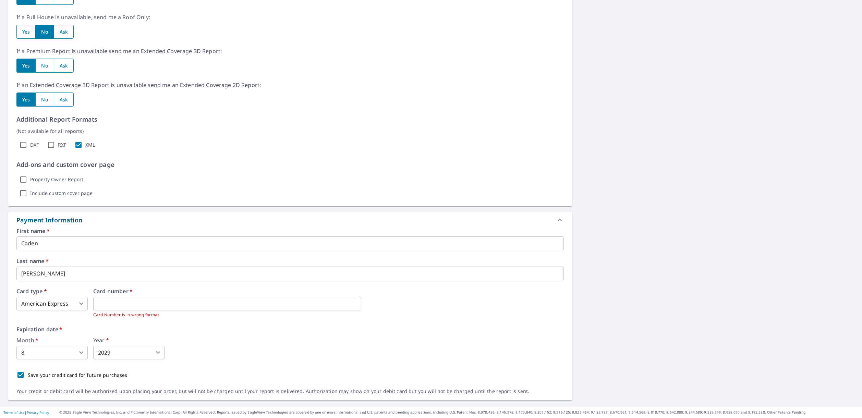
click at [67, 307] on body "MG MG Dashboard Order History Cancel Order MG Dashboard / Finalize Order Finali…" at bounding box center [431, 209] width 862 height 418
click at [145, 302] on div at bounding box center [431, 209] width 862 height 418
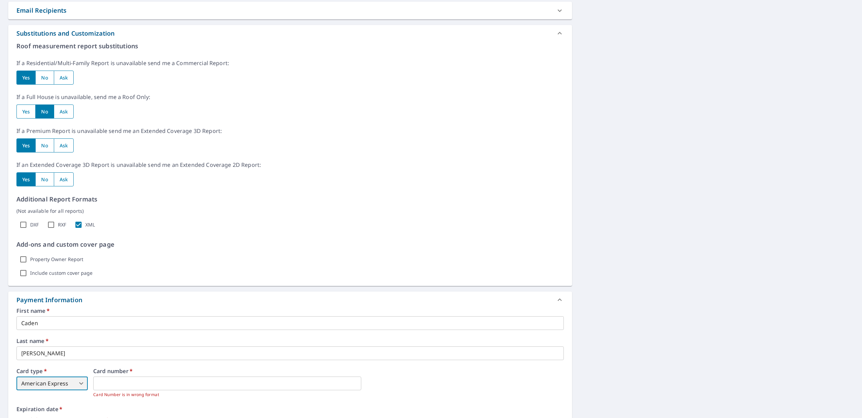
scroll to position [0, 0]
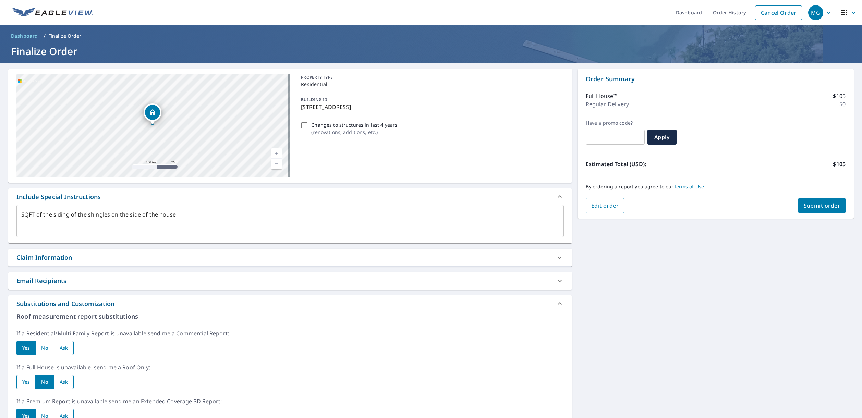
click at [75, 260] on div "Claim Information" at bounding box center [283, 257] width 535 height 9
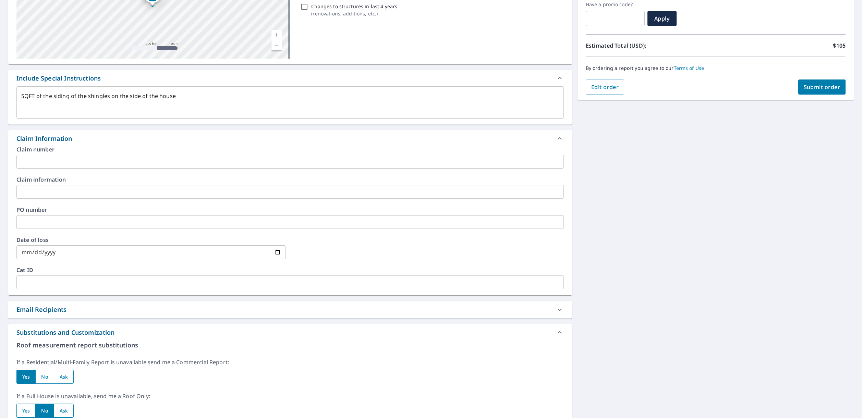
scroll to position [203, 0]
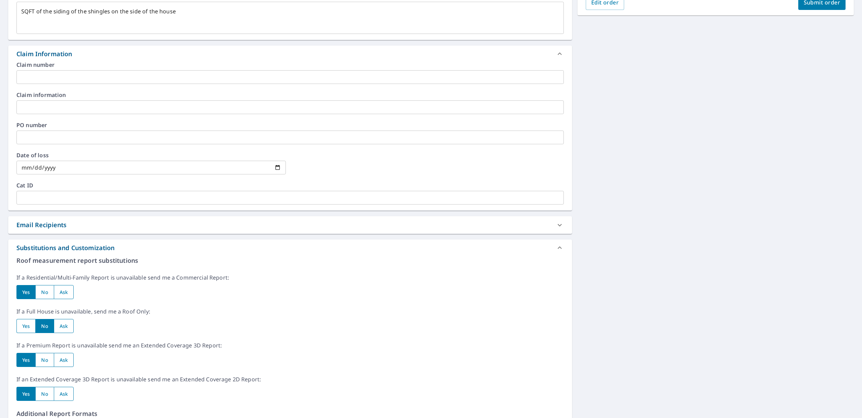
click at [377, 222] on div "Email Recipients" at bounding box center [283, 224] width 535 height 9
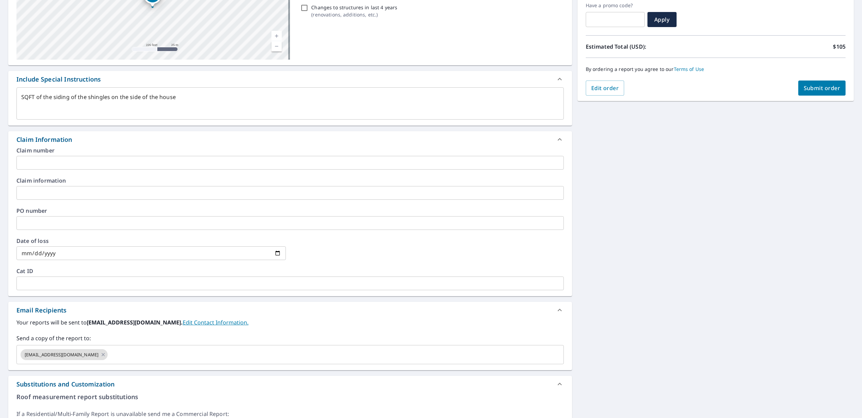
scroll to position [0, 0]
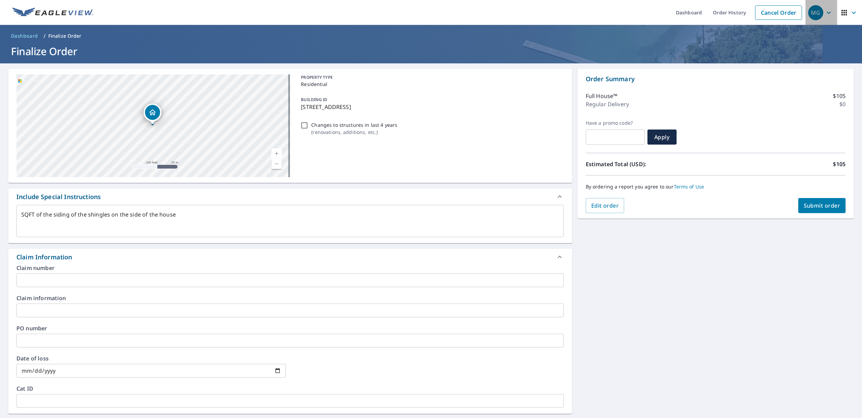
click at [819, 14] on span "MG" at bounding box center [821, 12] width 26 height 16
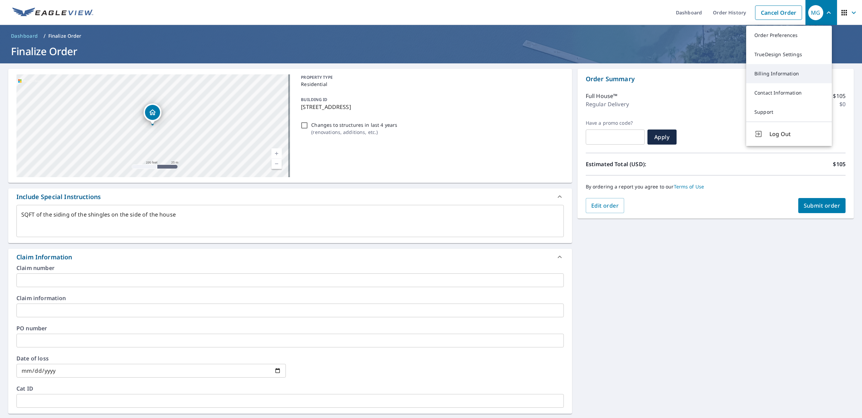
click at [773, 72] on link "Billing Information" at bounding box center [789, 73] width 86 height 19
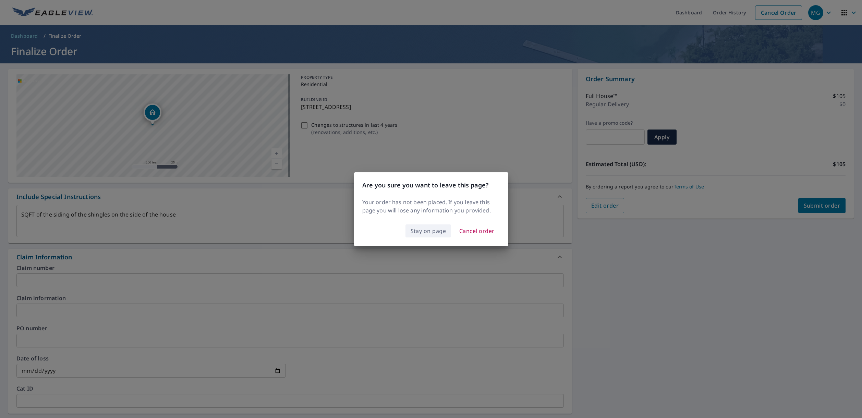
click at [429, 234] on span "Stay on page" at bounding box center [429, 231] width 36 height 10
type textarea "x"
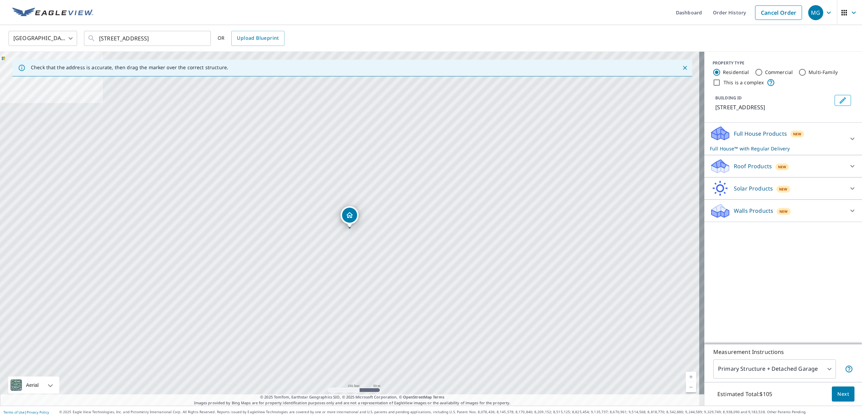
click at [844, 145] on div at bounding box center [852, 139] width 16 height 16
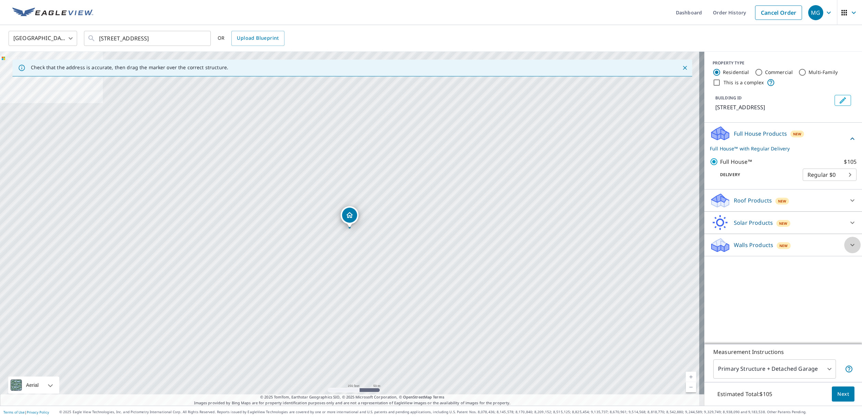
click at [848, 249] on icon at bounding box center [852, 245] width 8 height 8
click at [848, 205] on icon at bounding box center [852, 200] width 8 height 8
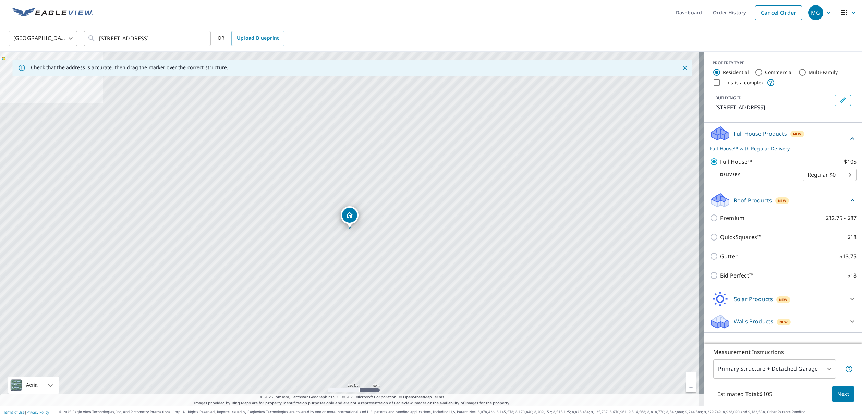
click at [849, 205] on icon at bounding box center [852, 200] width 8 height 8
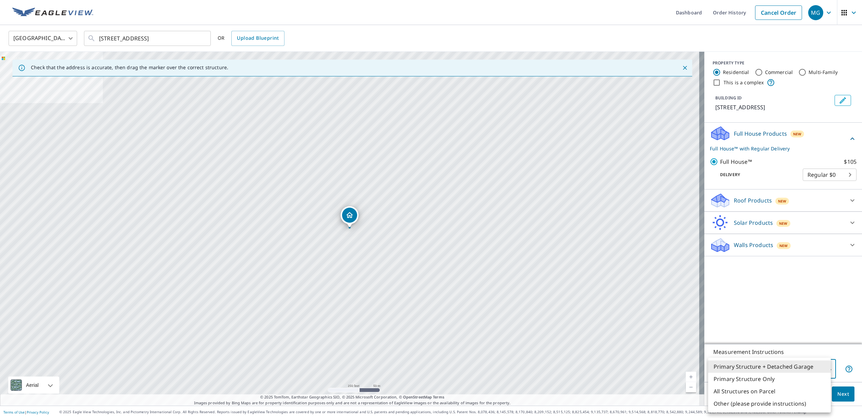
click at [809, 370] on body "MG MG Dashboard Order History Cancel Order MG United States US ​ 14700 Rocksbor…" at bounding box center [431, 209] width 862 height 418
click at [798, 378] on li "Primary Structure Only" at bounding box center [769, 379] width 123 height 12
click at [808, 371] on body "MG MG Dashboard Order History Cancel Order MG United States US ​ 14700 Rocksbor…" at bounding box center [431, 209] width 862 height 418
click at [773, 368] on li "Primary Structure + Detached Garage" at bounding box center [769, 367] width 123 height 12
type input "1"
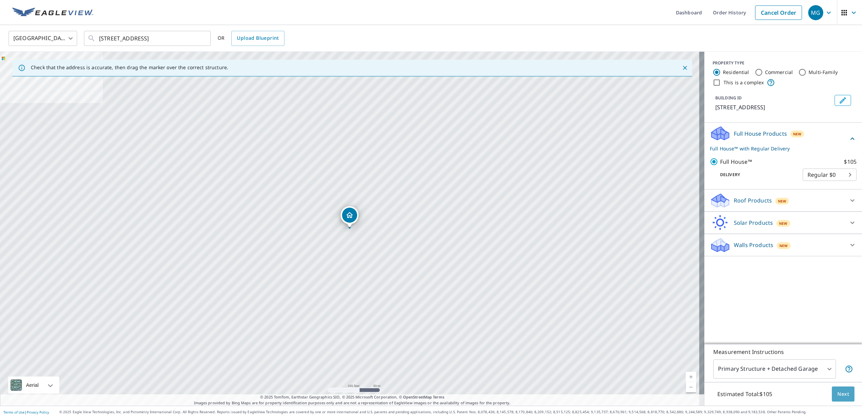
click at [837, 392] on span "Next" at bounding box center [843, 394] width 12 height 9
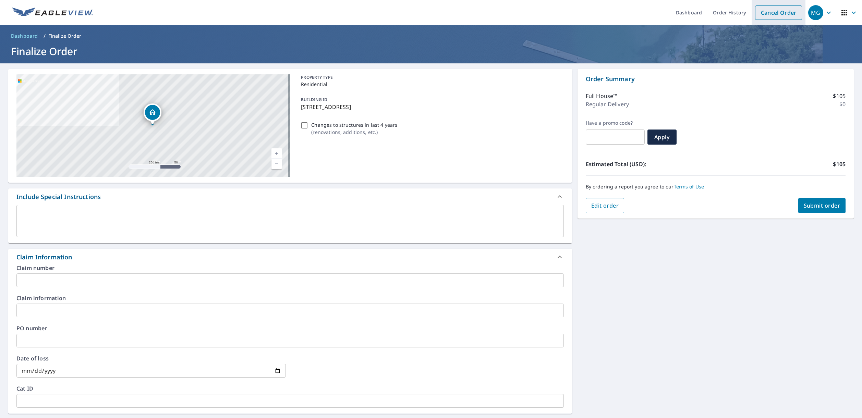
click at [769, 13] on link "Cancel Order" at bounding box center [778, 12] width 47 height 14
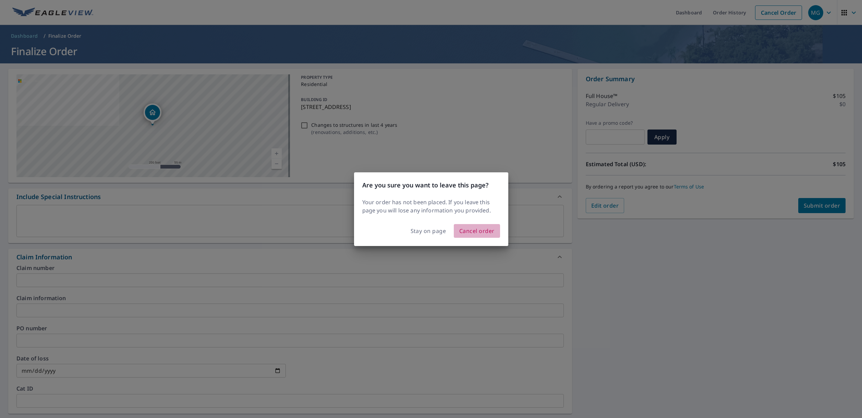
click at [458, 231] on button "Cancel order" at bounding box center [477, 231] width 46 height 14
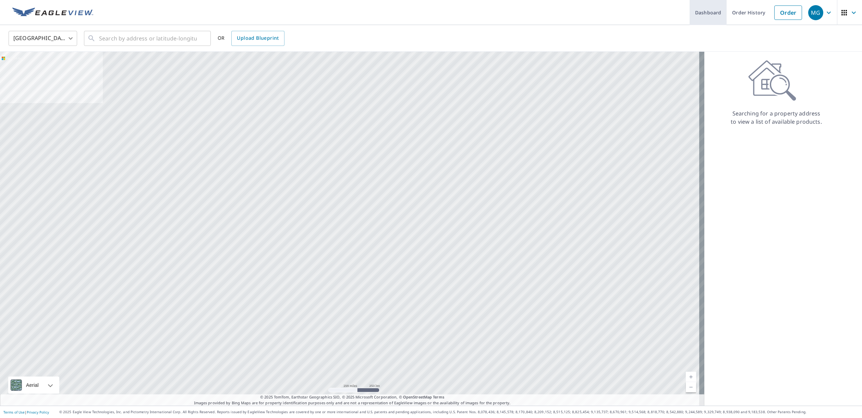
click at [699, 14] on link "Dashboard" at bounding box center [708, 12] width 37 height 25
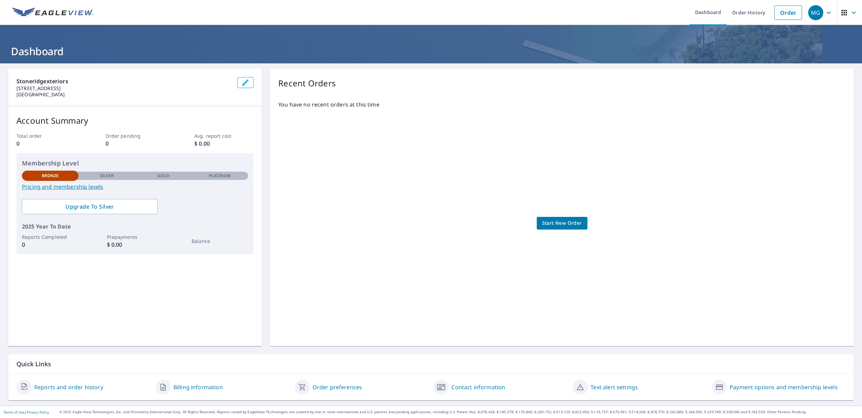
click at [192, 383] on link "Billing information" at bounding box center [197, 387] width 49 height 8
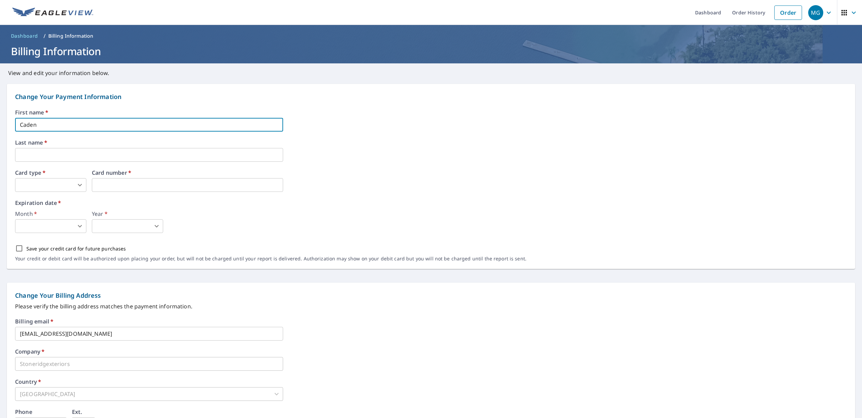
type input "Caden"
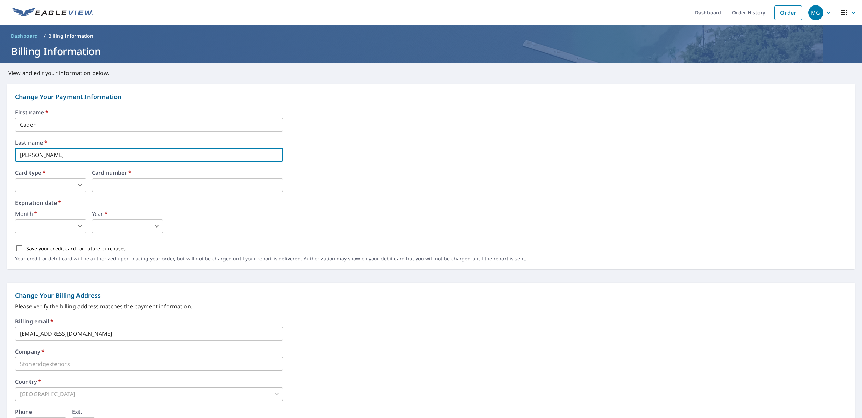
type input "Fritz"
click at [54, 182] on body "MG MG Dashboard Order History Order MG Dashboard / Billing Information Billing …" at bounding box center [431, 209] width 862 height 418
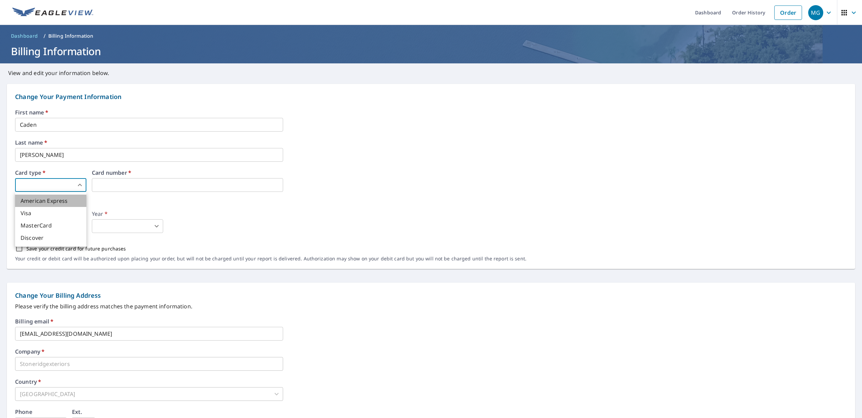
click at [45, 202] on li "American Express" at bounding box center [50, 201] width 71 height 12
type input "1"
click at [321, 212] on div "Month   * ​ 0 ​ Year   * ​ 0 ​" at bounding box center [431, 222] width 832 height 22
click at [55, 225] on body "MG MG Dashboard Order History Order MG Dashboard / Billing Information Billing …" at bounding box center [431, 209] width 862 height 418
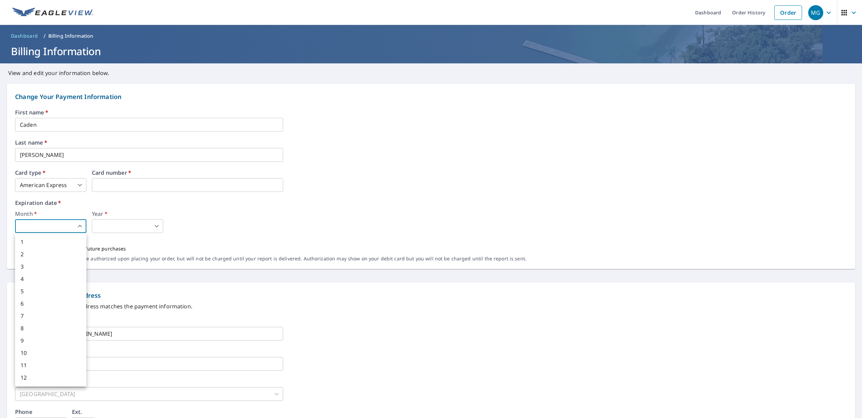
drag, startPoint x: 31, startPoint y: 330, endPoint x: 33, endPoint y: 325, distance: 5.5
click at [31, 330] on li "8" at bounding box center [50, 328] width 71 height 12
type input "8"
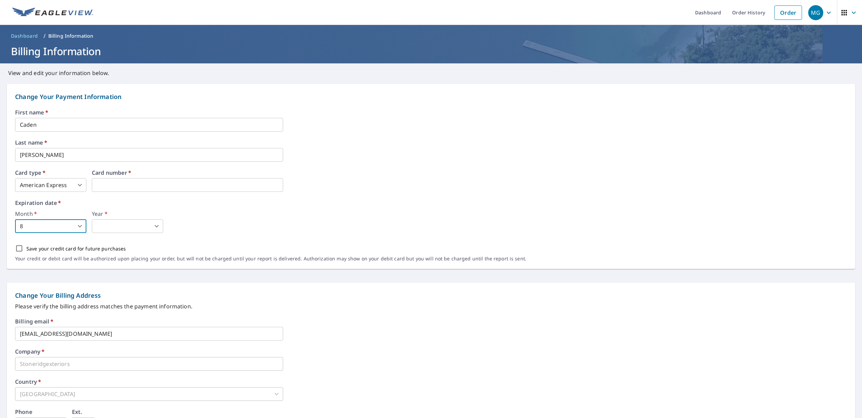
click at [119, 226] on body "MG MG Dashboard Order History Order MG Dashboard / Billing Information Billing …" at bounding box center [431, 209] width 862 height 418
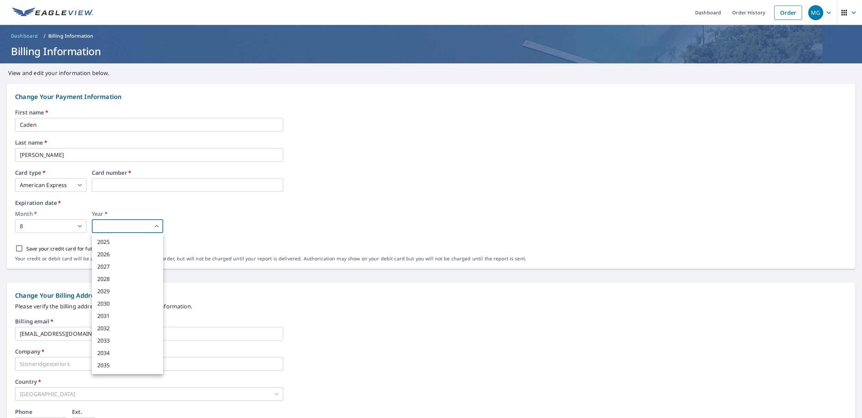
click at [102, 293] on li "2029" at bounding box center [127, 291] width 71 height 12
type input "2029"
click at [21, 250] on input "Save your credit card for future purchases" at bounding box center [19, 248] width 14 height 14
checkbox input "true"
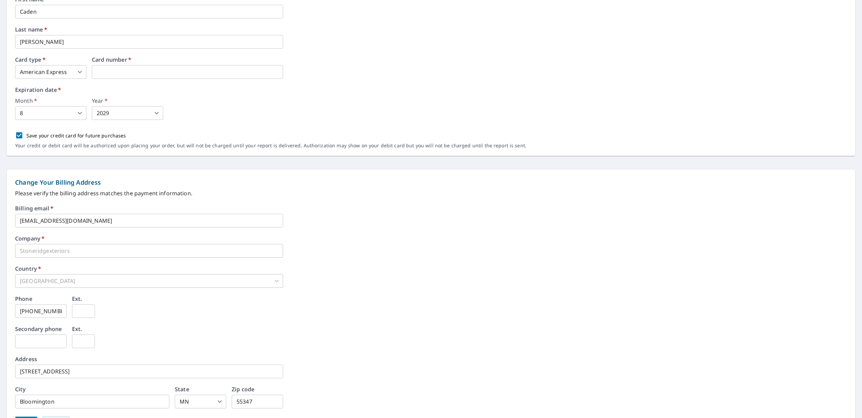
scroll to position [152, 0]
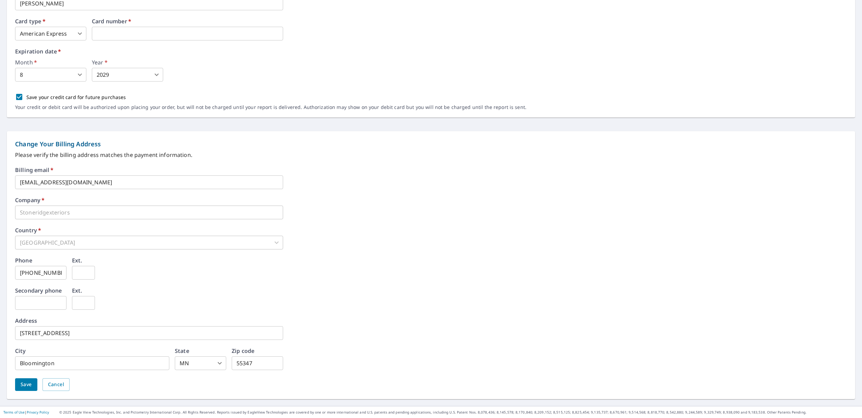
click at [28, 384] on span "Save" at bounding box center [26, 384] width 11 height 9
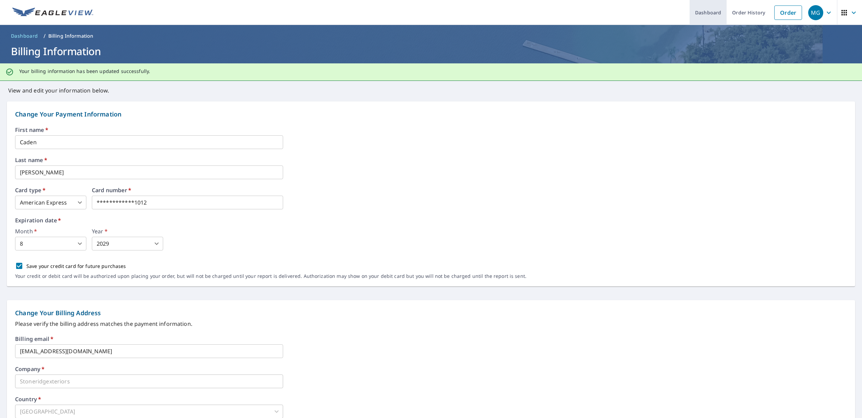
click at [702, 13] on link "Dashboard" at bounding box center [708, 12] width 37 height 25
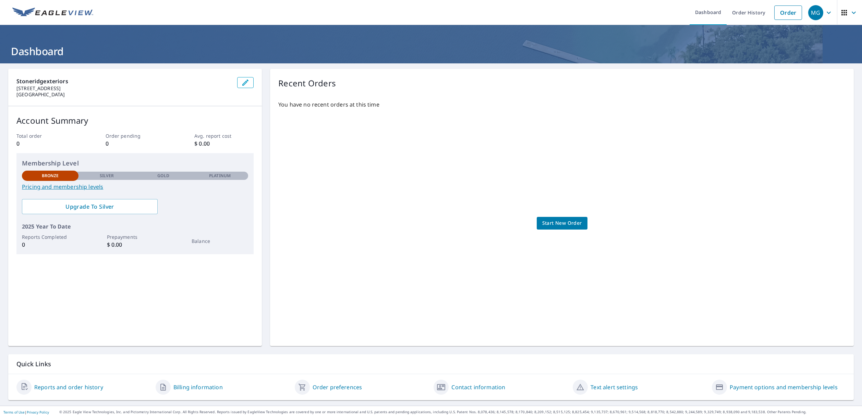
click at [560, 222] on span "Start New Order" at bounding box center [562, 223] width 40 height 9
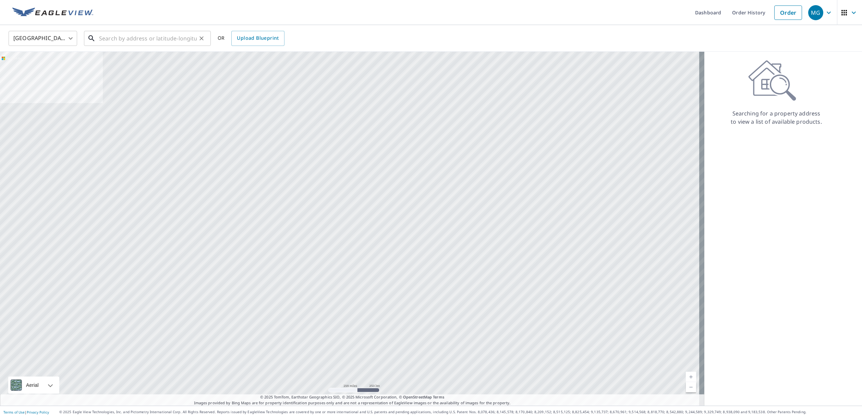
click at [142, 37] on input "text" at bounding box center [148, 38] width 98 height 19
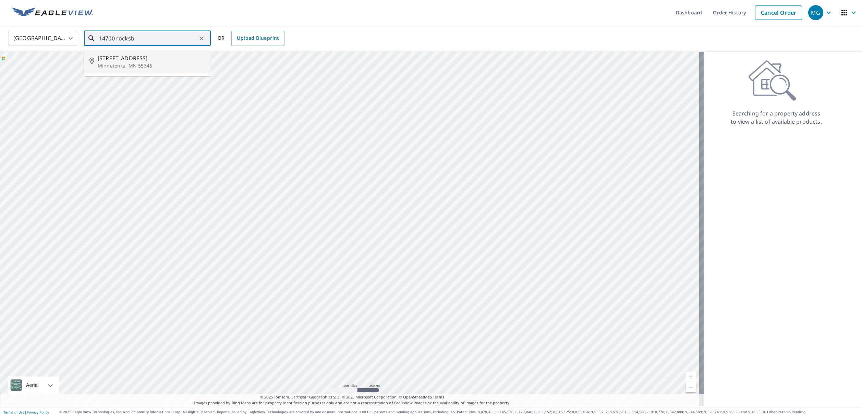
click at [110, 60] on span "14700 Rocksborough Rd" at bounding box center [152, 58] width 108 height 8
type input "14700 Rocksborough Rd Minnetonka, MN 55345"
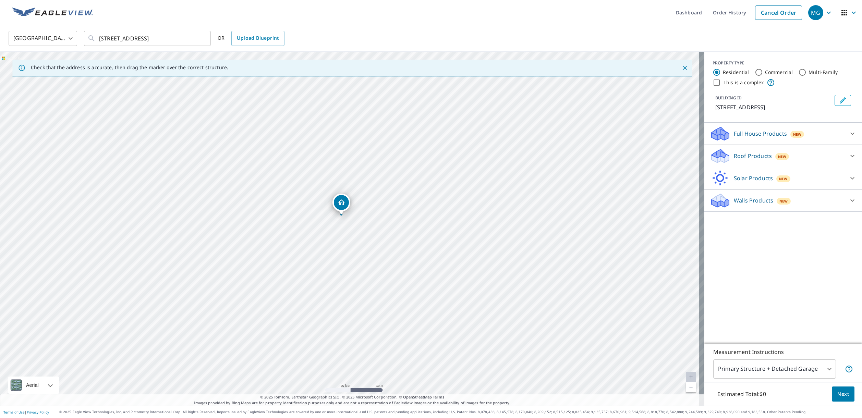
click at [764, 138] on p "Full House Products" at bounding box center [760, 134] width 53 height 8
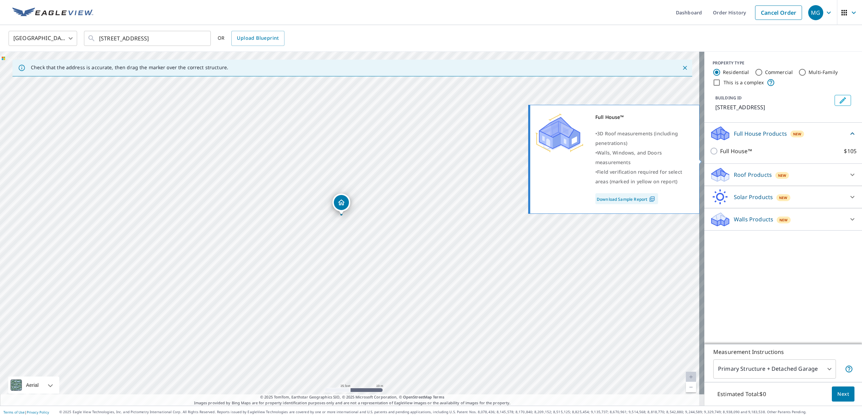
click at [710, 155] on input "Full House™ $105" at bounding box center [715, 151] width 10 height 8
checkbox input "true"
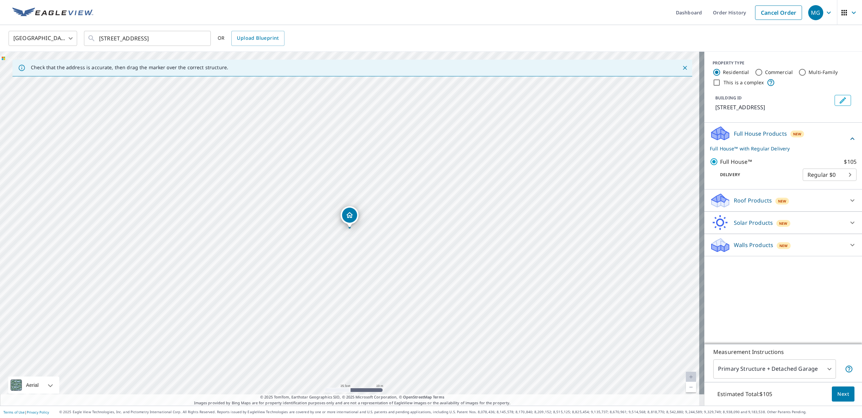
click at [840, 392] on span "Next" at bounding box center [843, 394] width 12 height 9
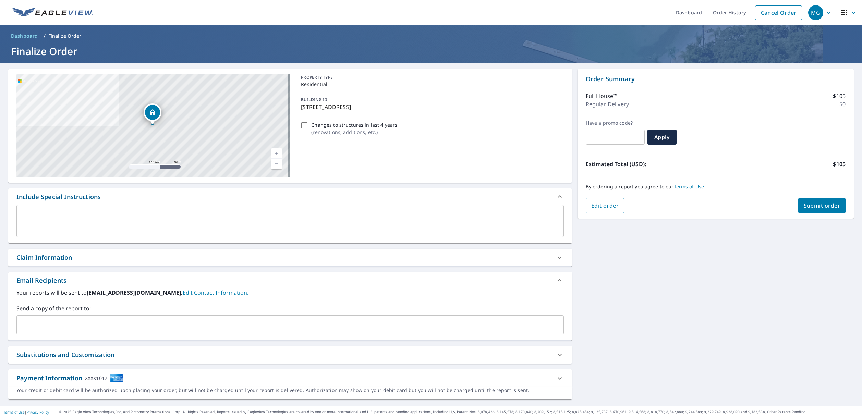
click at [154, 356] on div "Substitutions and Customization" at bounding box center [283, 354] width 535 height 9
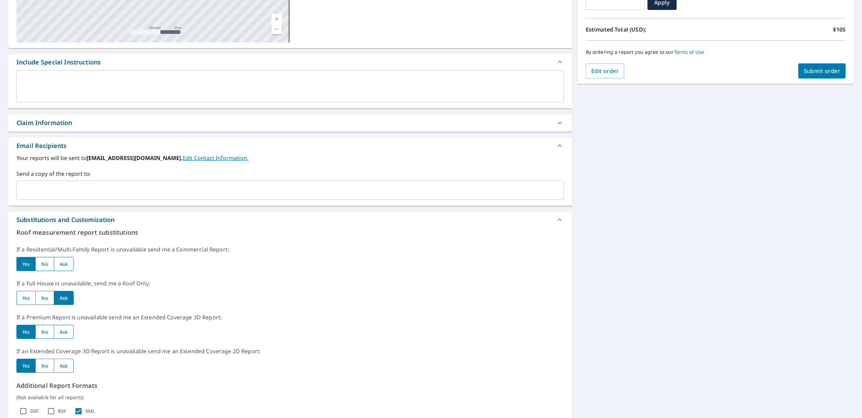
scroll to position [243, 0]
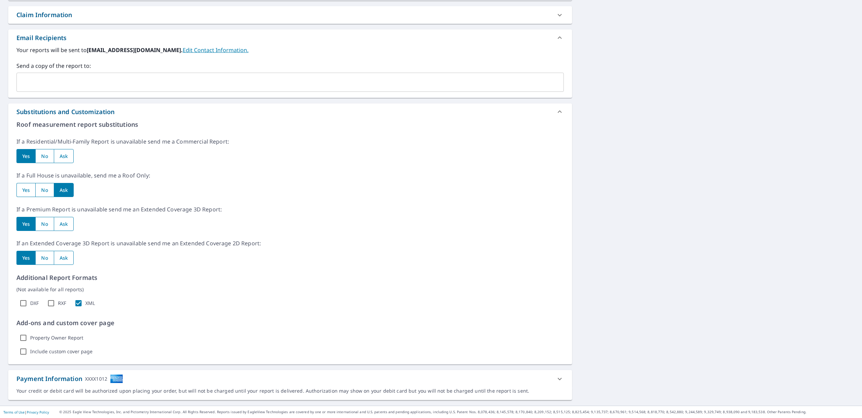
click at [231, 113] on div "Substitutions and Customization" at bounding box center [283, 111] width 535 height 9
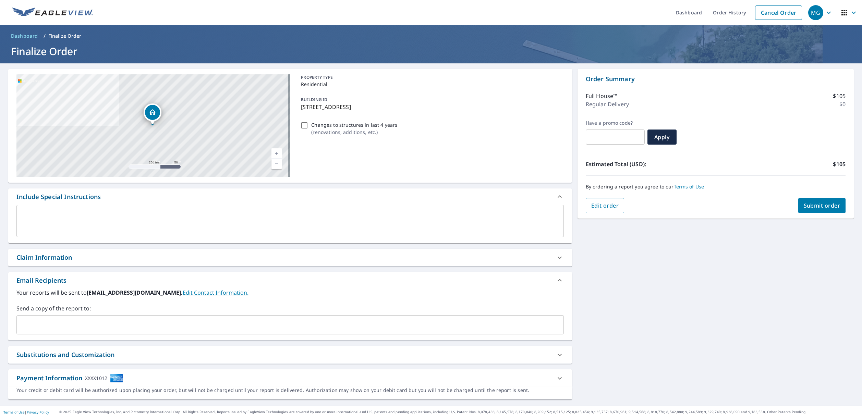
scroll to position [0, 0]
click at [818, 207] on span "Submit order" at bounding box center [822, 206] width 37 height 8
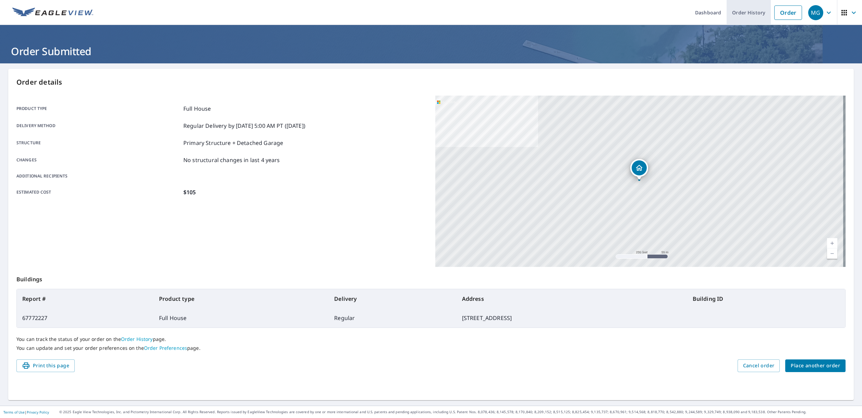
click at [745, 12] on link "Order History" at bounding box center [749, 12] width 44 height 25
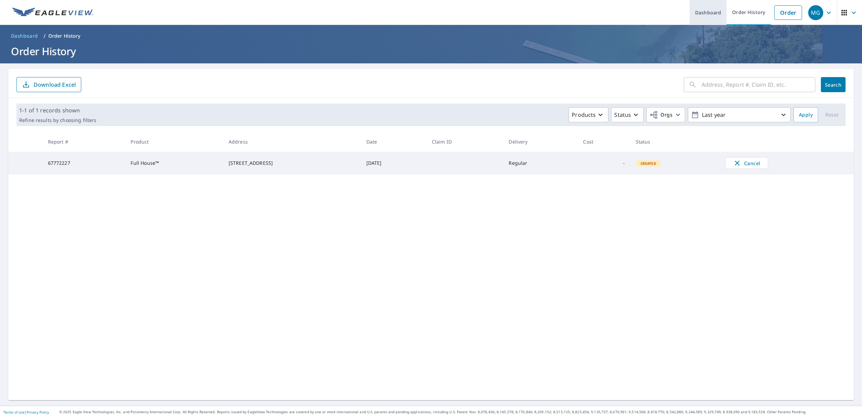
click at [703, 13] on link "Dashboard" at bounding box center [708, 12] width 37 height 25
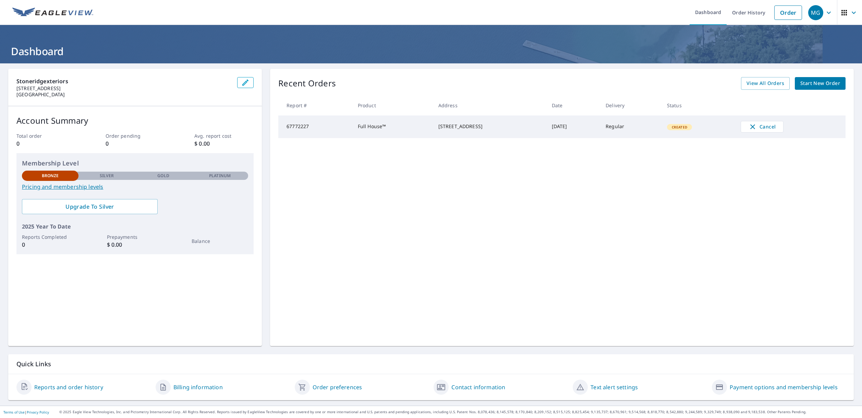
click at [227, 175] on p "Platinum" at bounding box center [220, 176] width 22 height 6
click at [81, 186] on link "Pricing and membership levels" at bounding box center [135, 187] width 226 height 8
click at [821, 83] on span "Start New Order" at bounding box center [820, 83] width 40 height 9
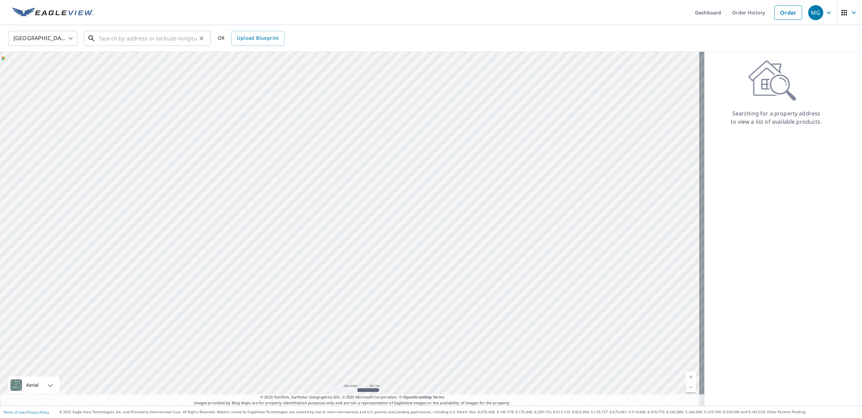
click at [164, 39] on input "text" at bounding box center [148, 38] width 98 height 19
click at [118, 39] on input "333 w waconia minn" at bounding box center [148, 38] width 98 height 19
click at [116, 39] on input "333 w waconia minn" at bounding box center [148, 38] width 98 height 19
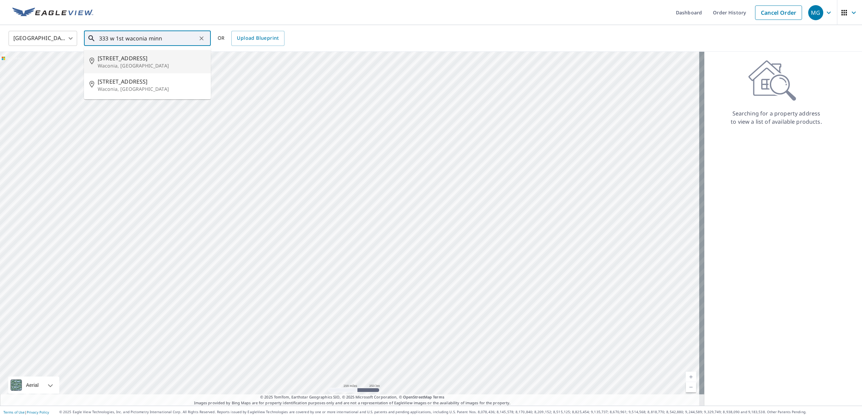
click at [148, 69] on p "Waconia, MN 55387" at bounding box center [152, 65] width 108 height 7
type input "333 W 1st St Waconia, MN 55387"
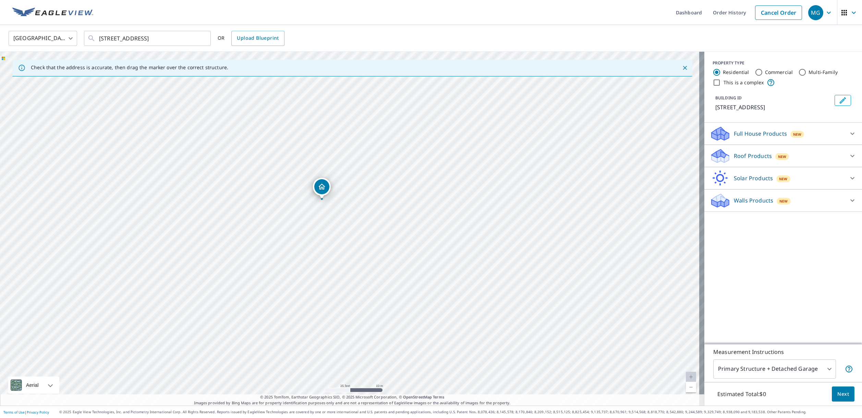
click at [322, 195] on div "333 W 1st St Waconia, MN 55387" at bounding box center [322, 187] width 18 height 18
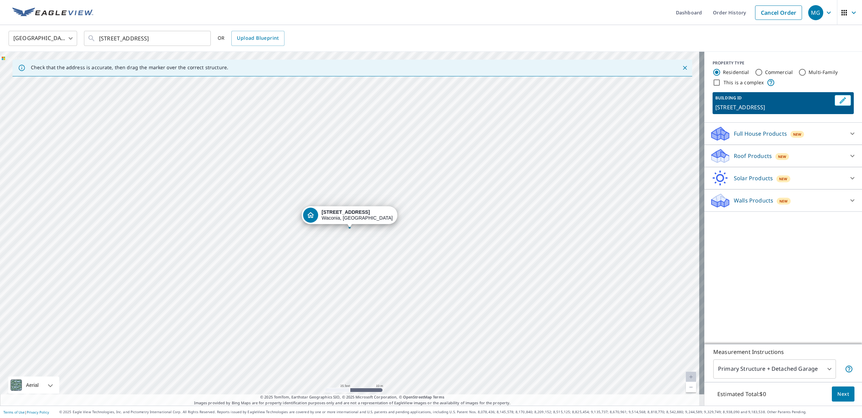
click at [764, 131] on p "Full House Products" at bounding box center [760, 134] width 53 height 8
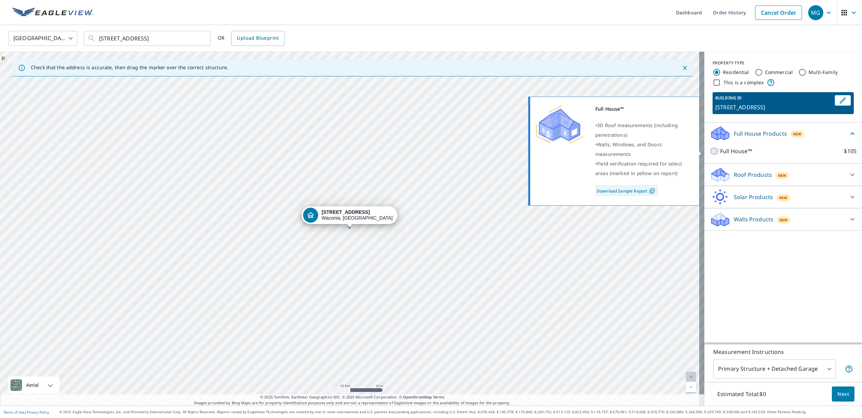
click at [710, 150] on input "Full House™ $105" at bounding box center [715, 151] width 10 height 8
checkbox input "true"
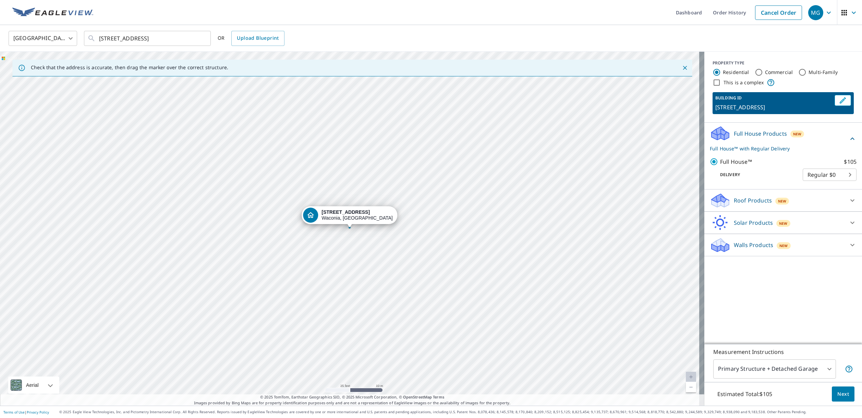
click at [837, 393] on span "Next" at bounding box center [843, 394] width 12 height 9
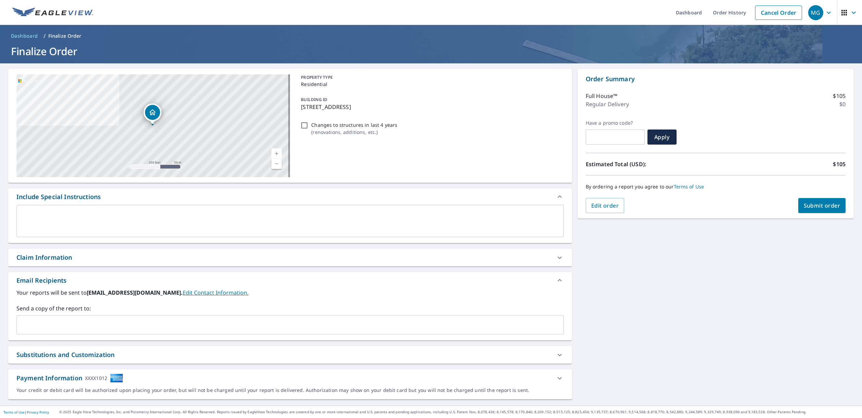
click at [815, 201] on button "Submit order" at bounding box center [822, 205] width 48 height 15
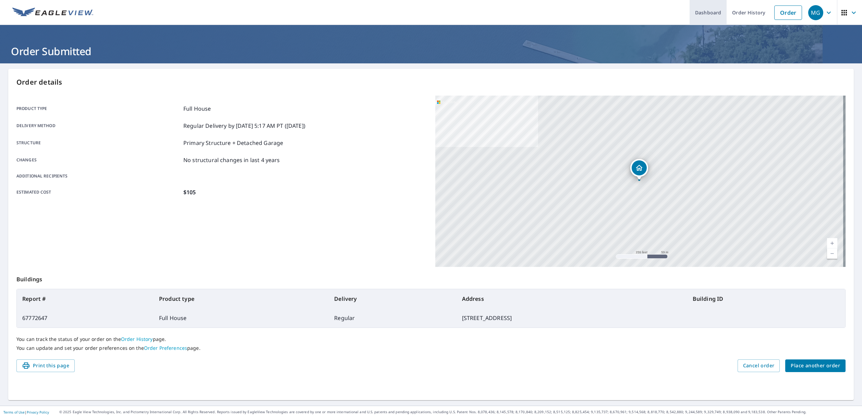
click at [704, 6] on link "Dashboard" at bounding box center [708, 12] width 37 height 25
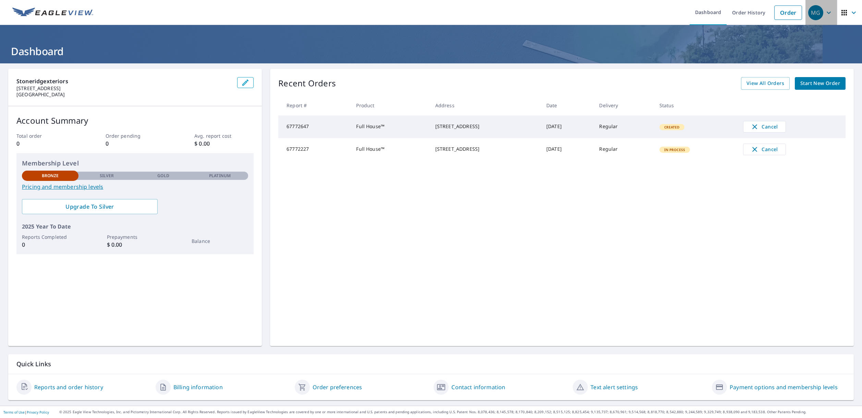
click at [818, 11] on div "MG" at bounding box center [815, 12] width 15 height 15
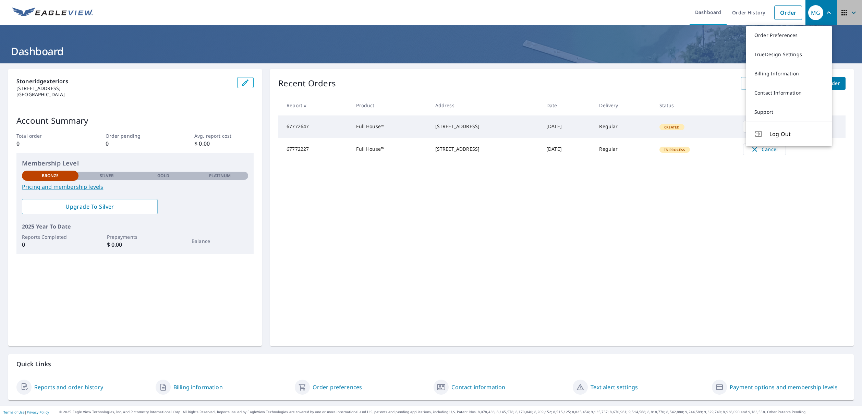
click at [840, 9] on icon "button" at bounding box center [844, 13] width 8 height 8
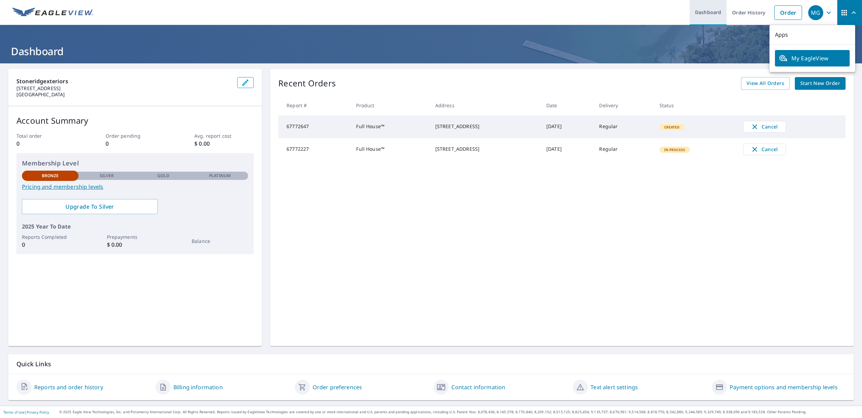
click at [711, 6] on link "Dashboard" at bounding box center [708, 12] width 37 height 25
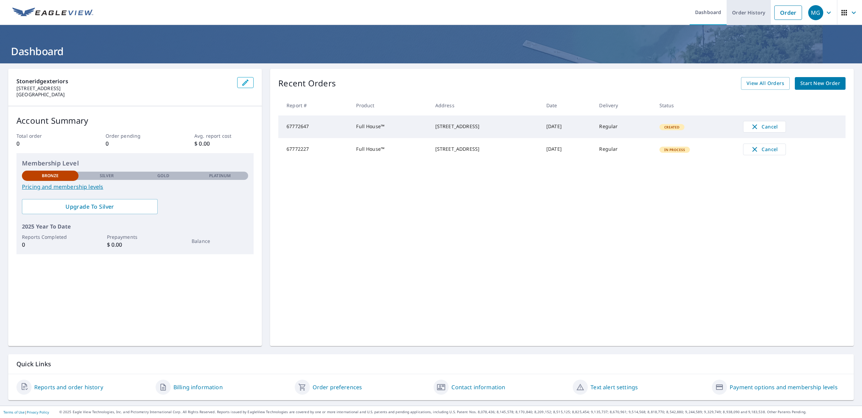
click at [744, 12] on link "Order History" at bounding box center [749, 12] width 44 height 25
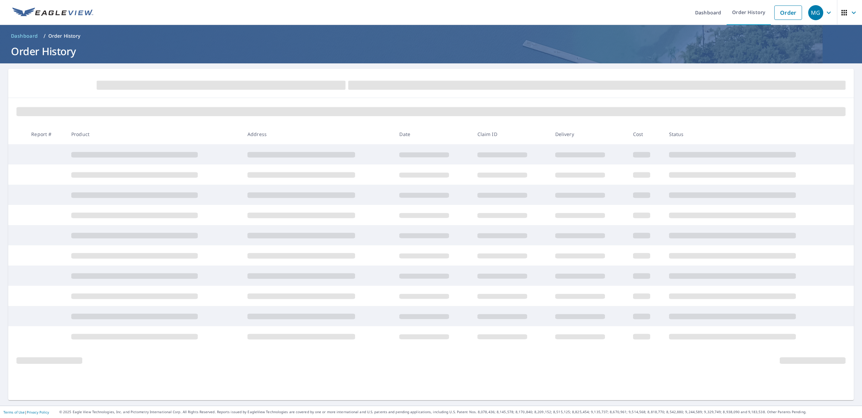
click at [817, 11] on div "MG" at bounding box center [815, 12] width 15 height 15
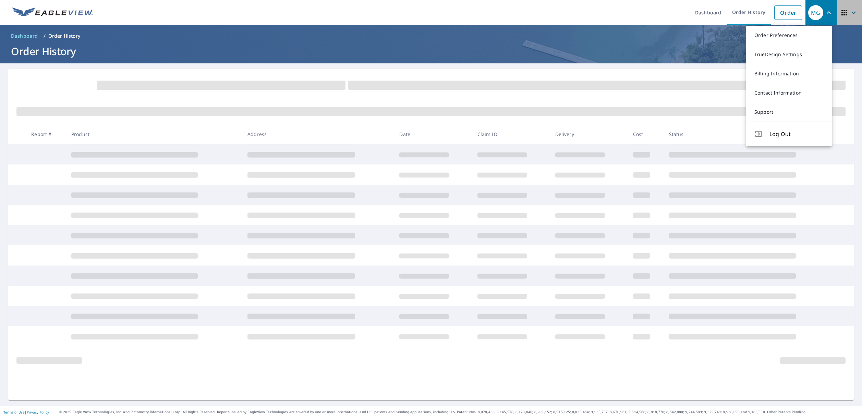
click at [845, 4] on span "button" at bounding box center [849, 12] width 19 height 16
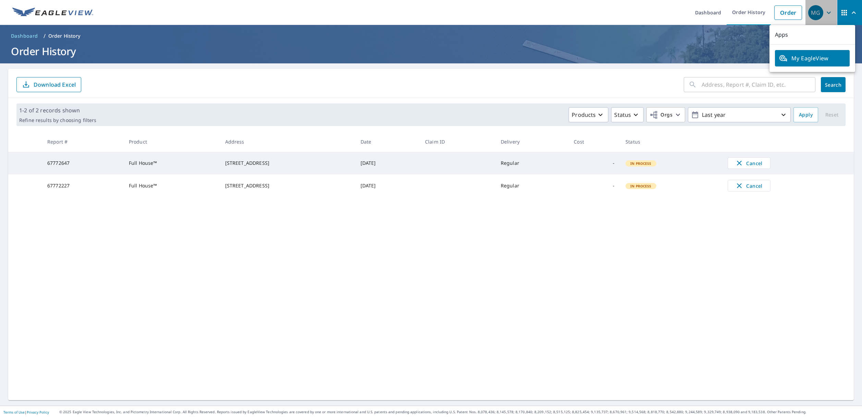
click at [808, 11] on div "MG" at bounding box center [815, 12] width 15 height 15
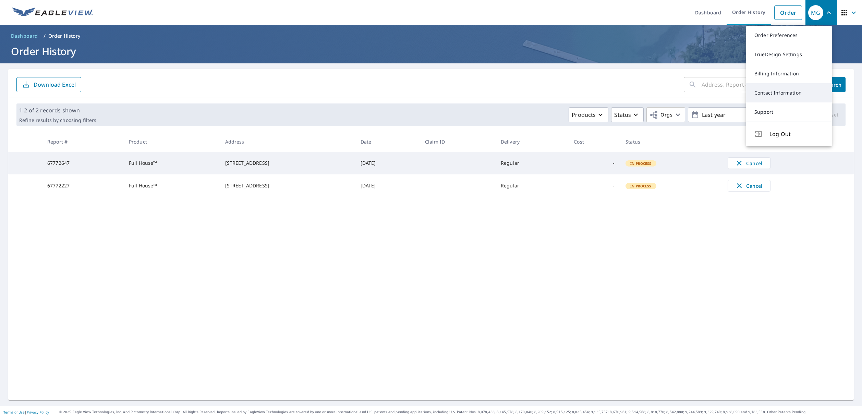
click at [770, 89] on link "Contact Information" at bounding box center [789, 92] width 86 height 19
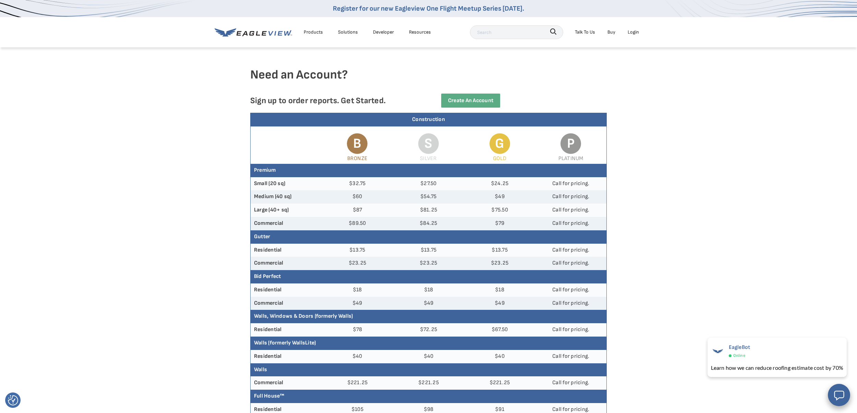
click at [312, 34] on div "Products" at bounding box center [313, 32] width 19 height 9
click at [199, 277] on article "Need an Account? Sign up to order reports. Get Started. Create an Account Const…" at bounding box center [428, 331] width 857 height 569
click at [319, 33] on div "Products" at bounding box center [313, 32] width 19 height 9
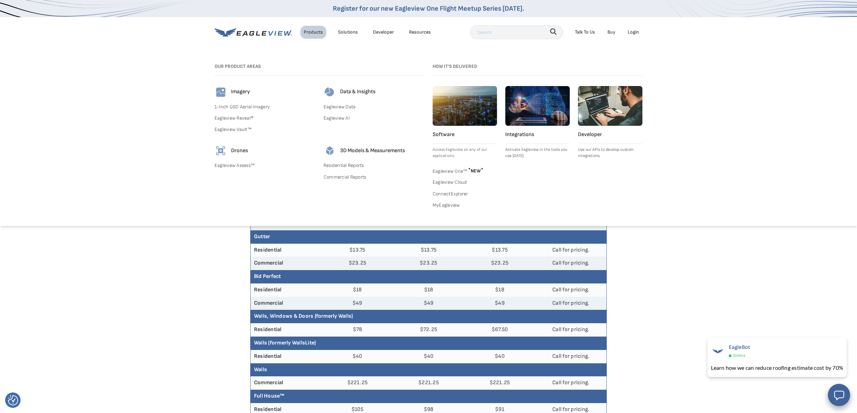
click at [615, 34] on link "Buy" at bounding box center [611, 32] width 8 height 9
